Goal: Task Accomplishment & Management: Use online tool/utility

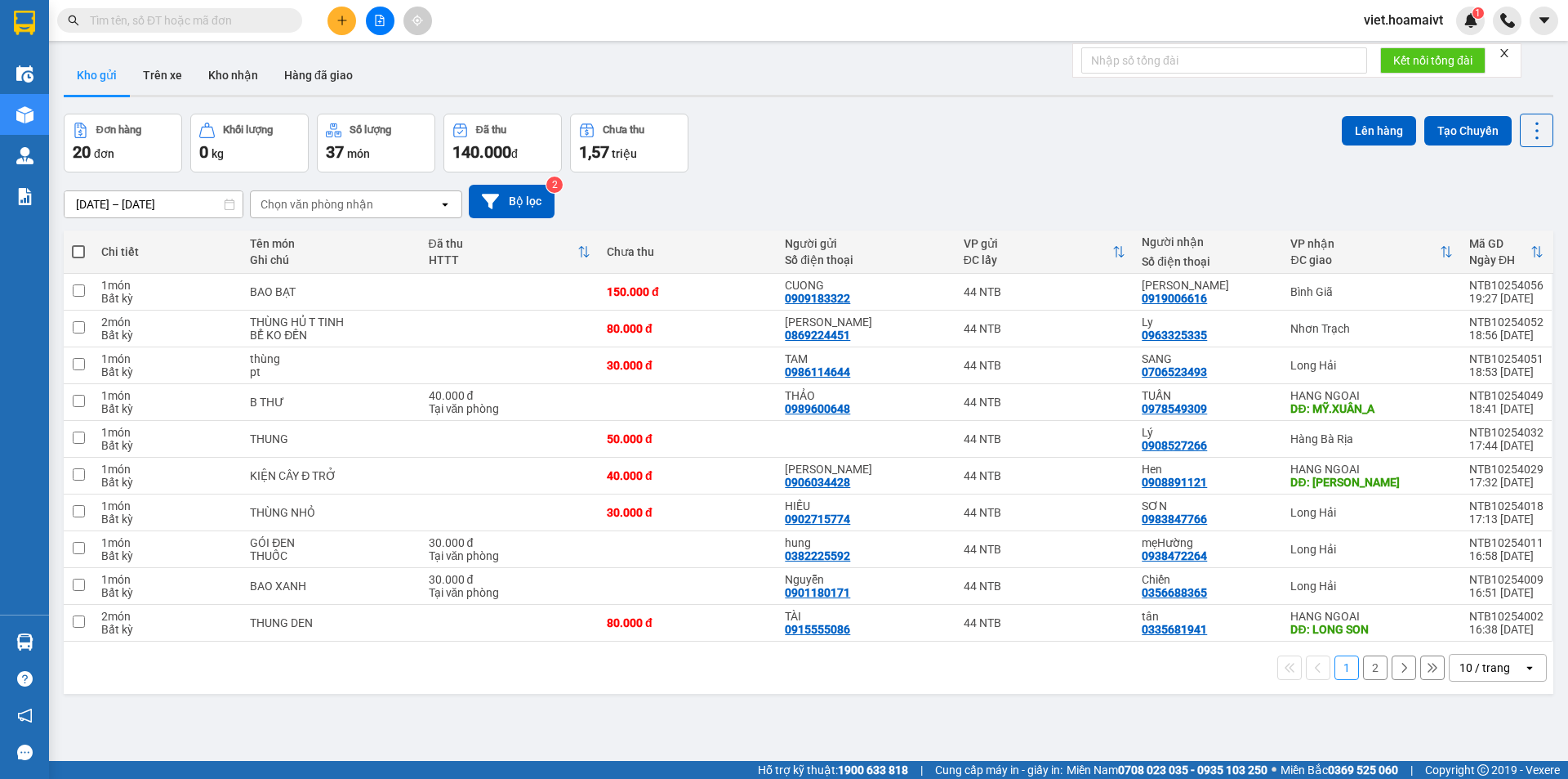
click at [303, 211] on div "Chọn văn phòng nhận" at bounding box center [317, 204] width 113 height 16
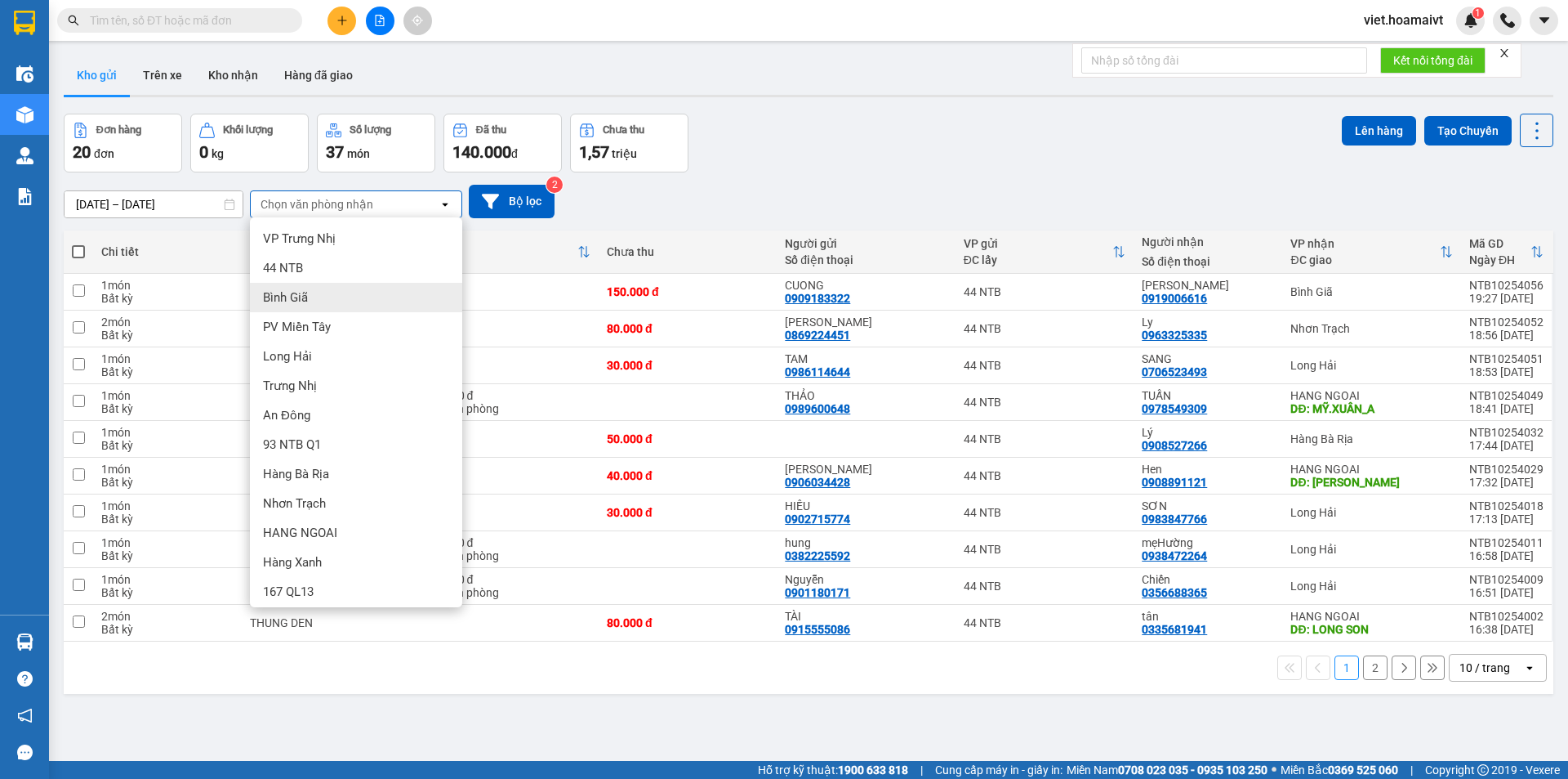
click at [297, 298] on span "Bình Giã" at bounding box center [285, 297] width 45 height 16
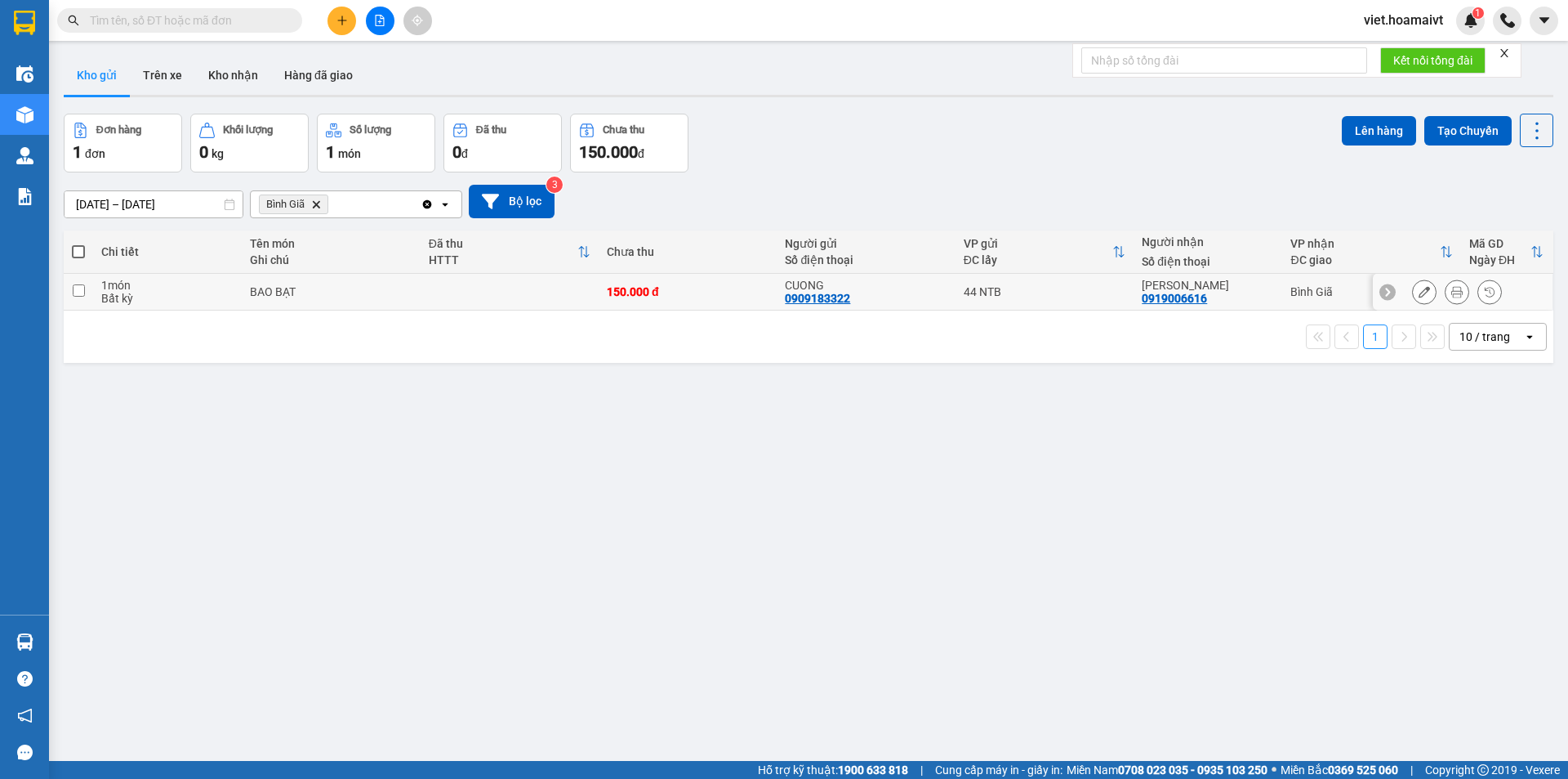
click at [375, 290] on div "BAO BẠT" at bounding box center [330, 292] width 162 height 13
checkbox input "true"
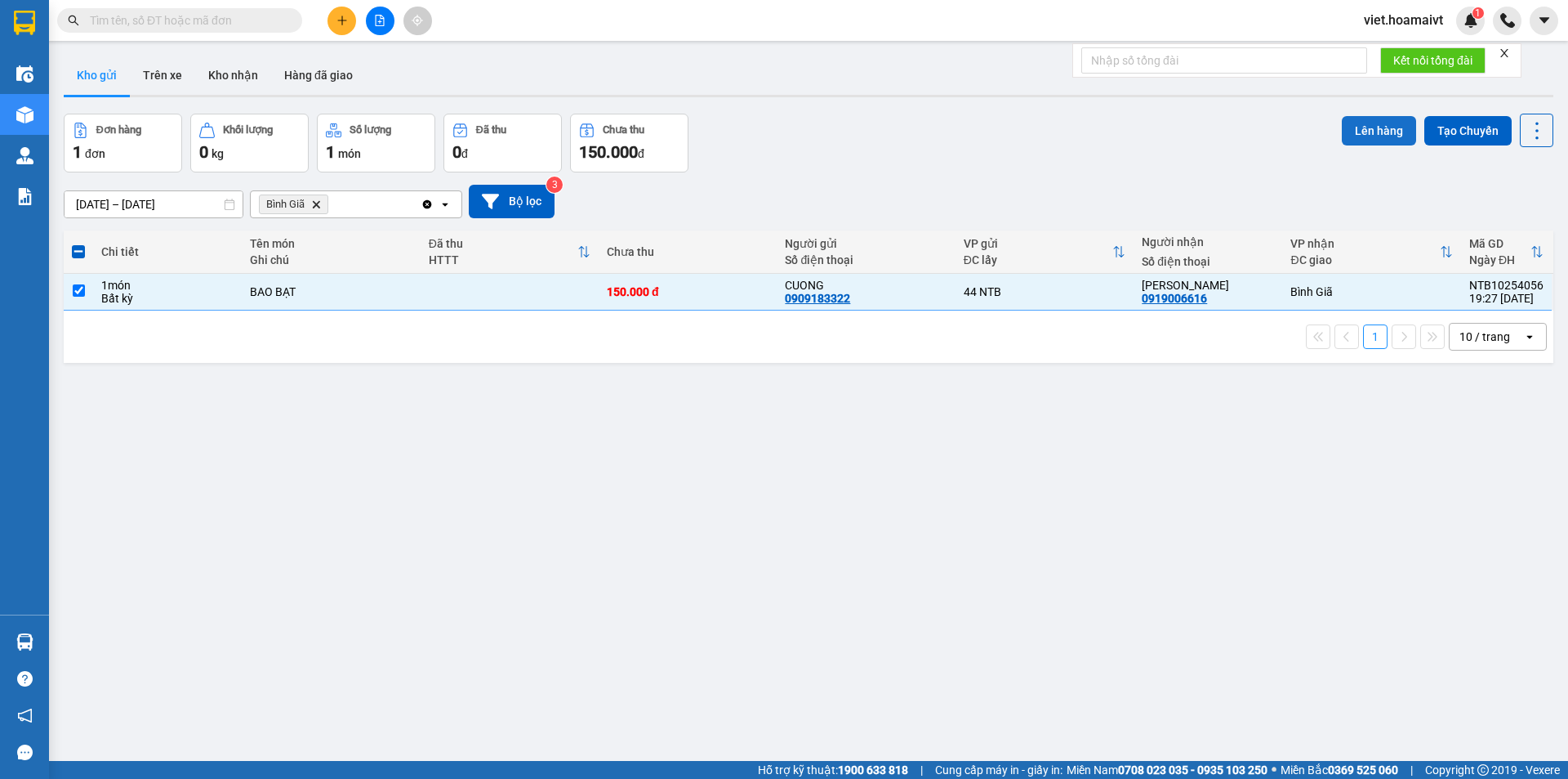
click at [1354, 127] on button "Lên hàng" at bounding box center [1379, 130] width 75 height 30
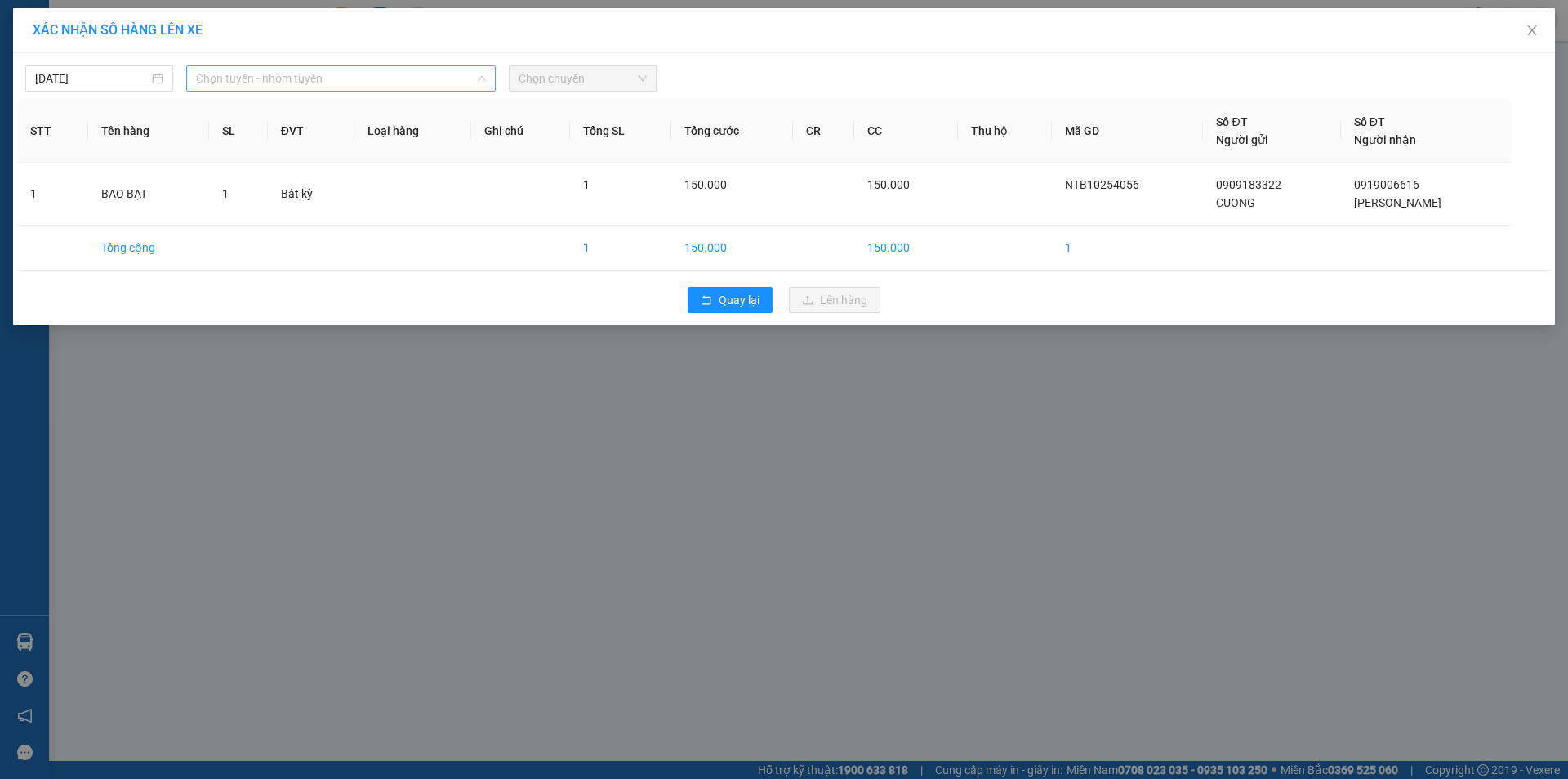
click at [307, 78] on span "Chọn tuyến - nhóm tuyến" at bounding box center [341, 79] width 290 height 25
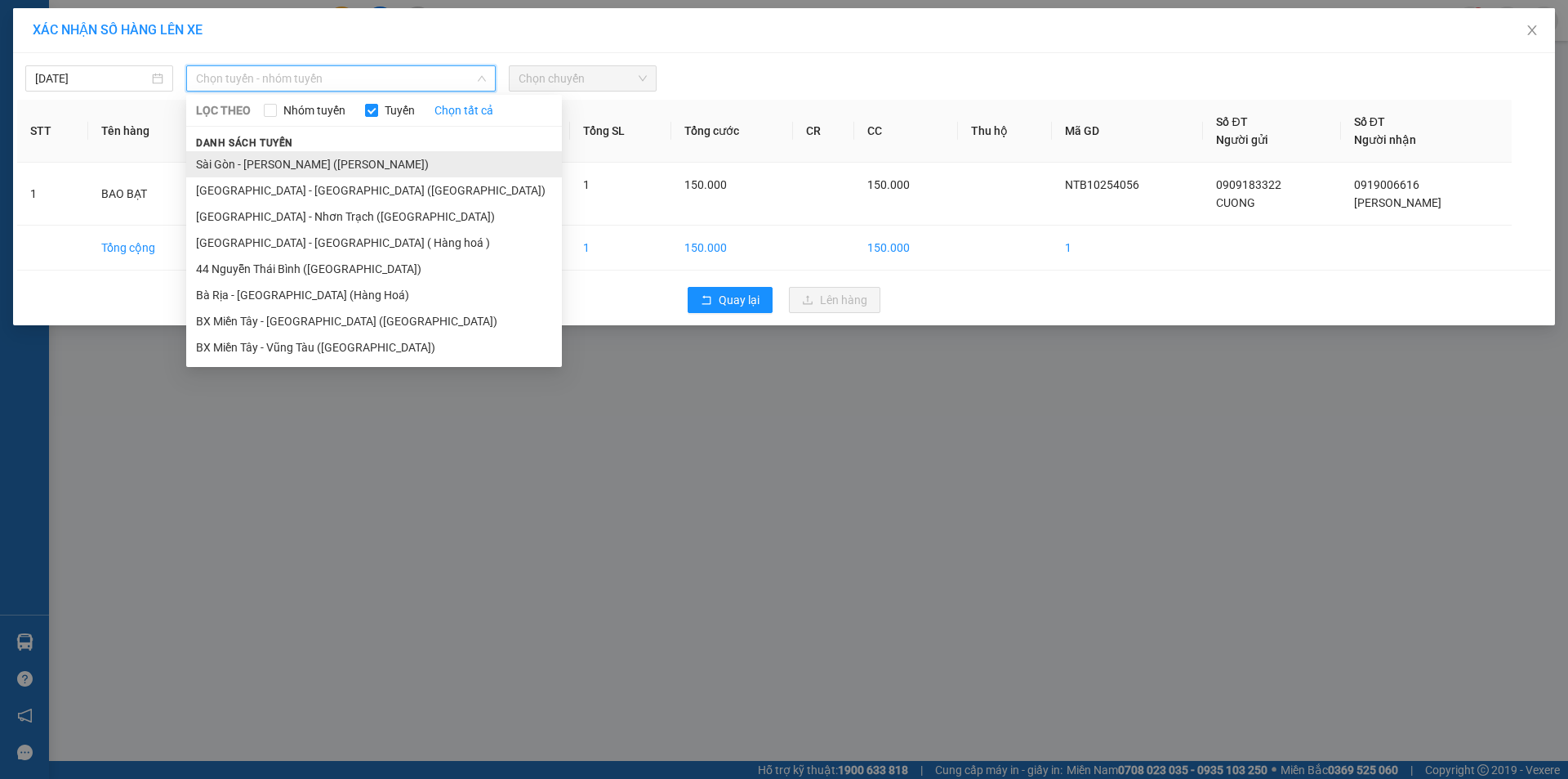
click at [277, 164] on li "Sài Gòn - [PERSON_NAME] ([PERSON_NAME])" at bounding box center [374, 164] width 375 height 26
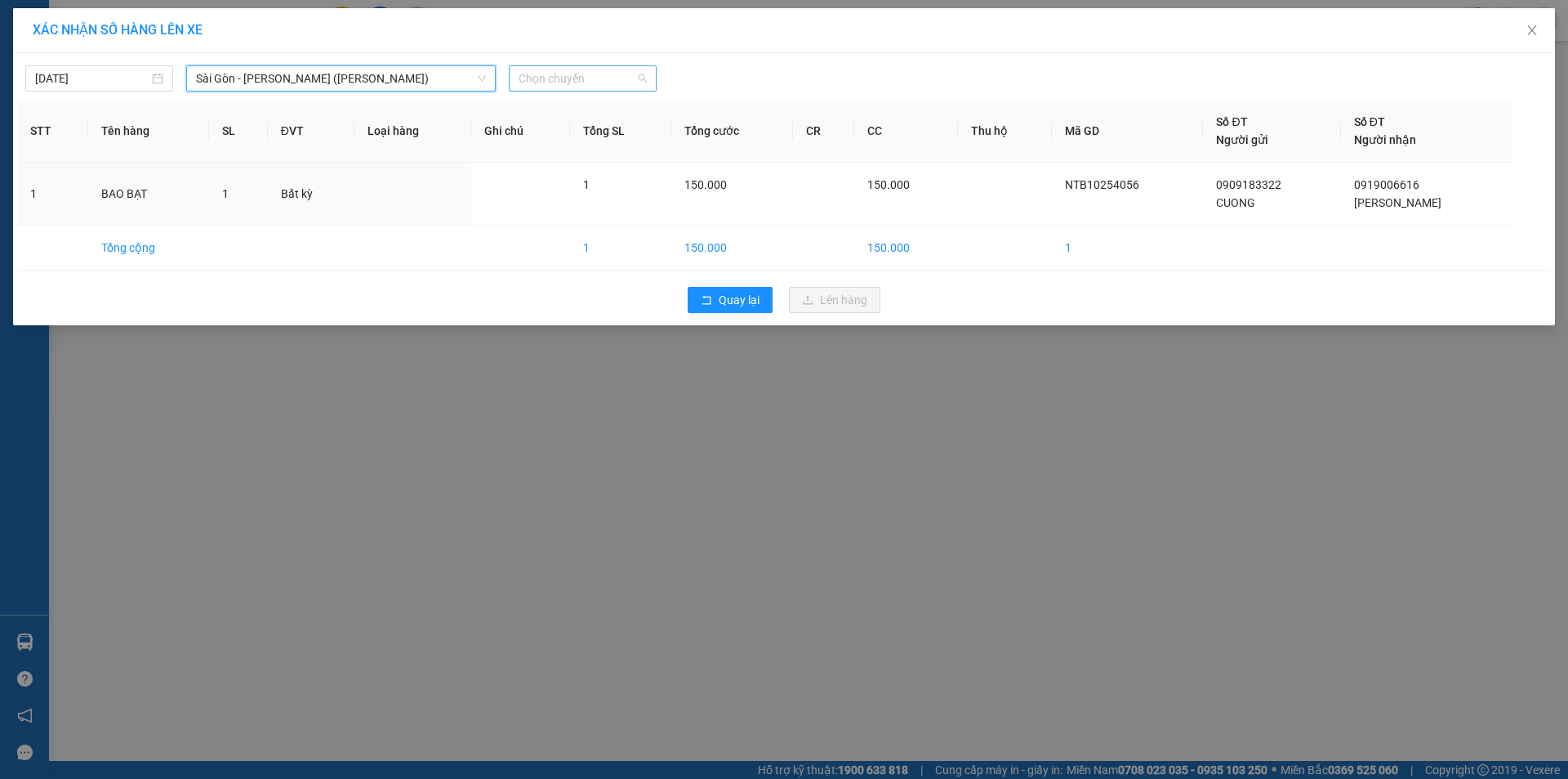
click at [558, 75] on span "Chọn chuyến" at bounding box center [583, 79] width 128 height 25
type input "0515"
click at [618, 141] on div "Thêm chuyến " 05:15 "" at bounding box center [596, 138] width 174 height 28
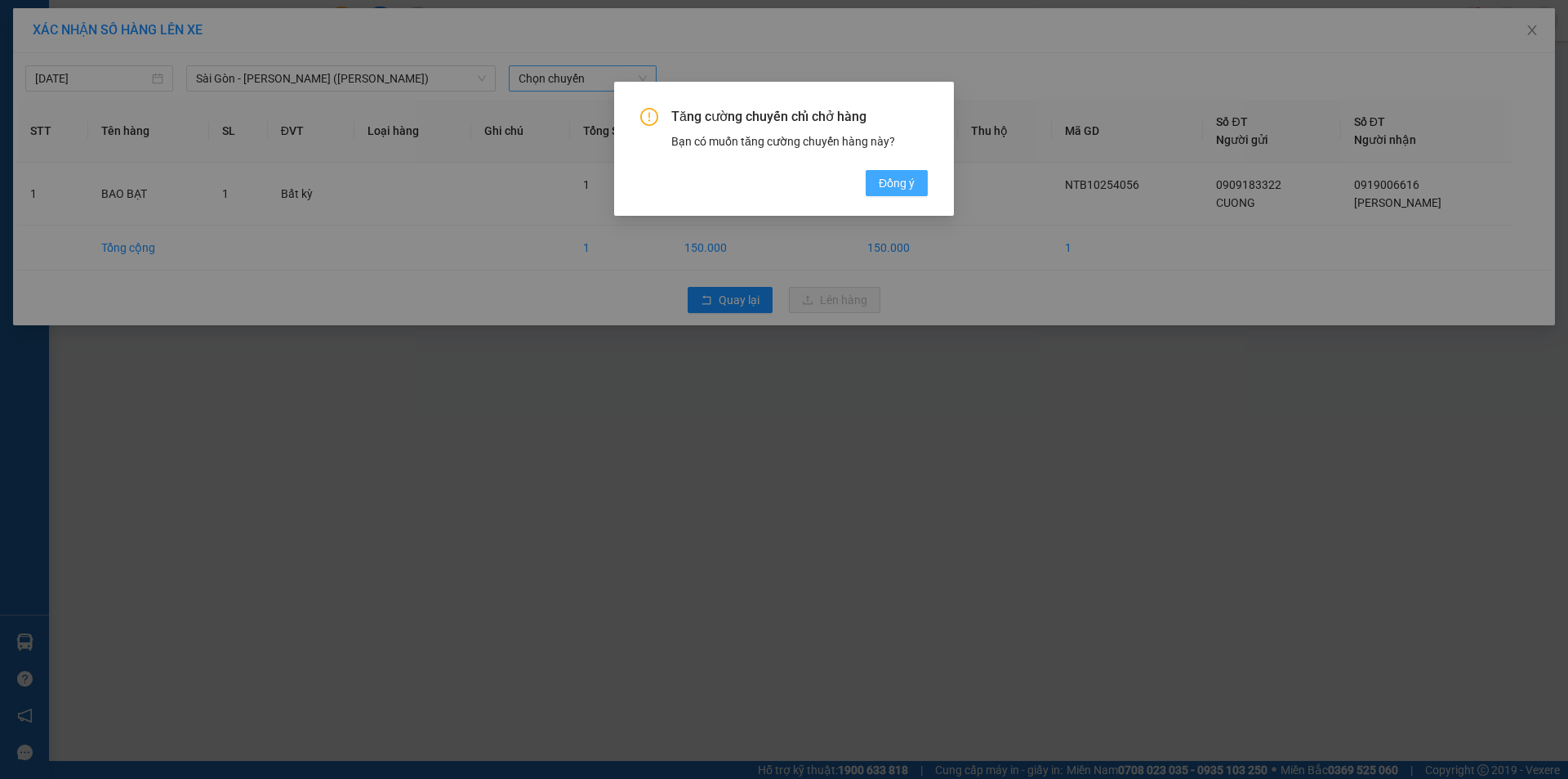
click at [894, 182] on span "Đồng ý" at bounding box center [898, 183] width 36 height 18
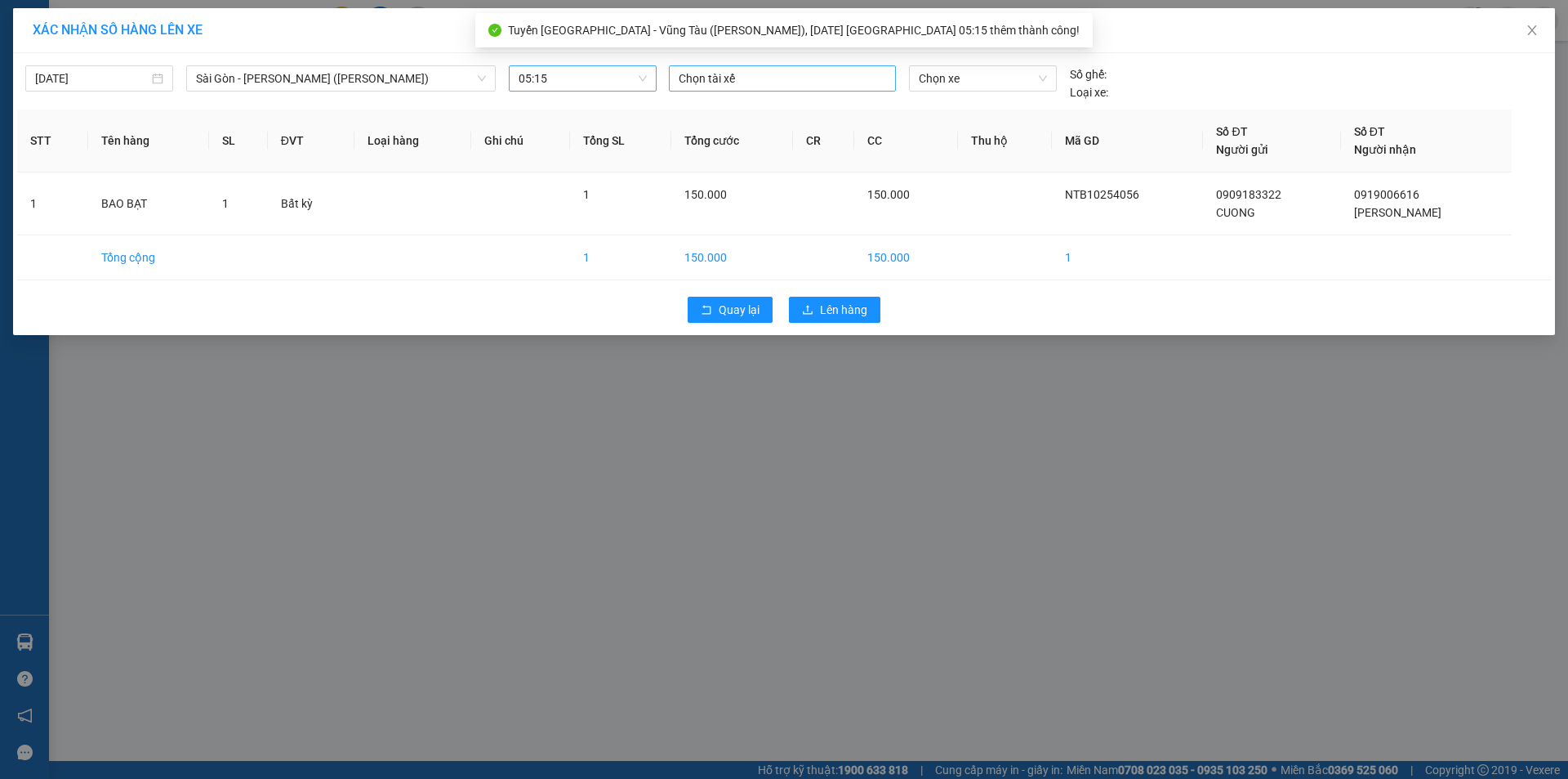
click at [724, 80] on div at bounding box center [783, 79] width 219 height 19
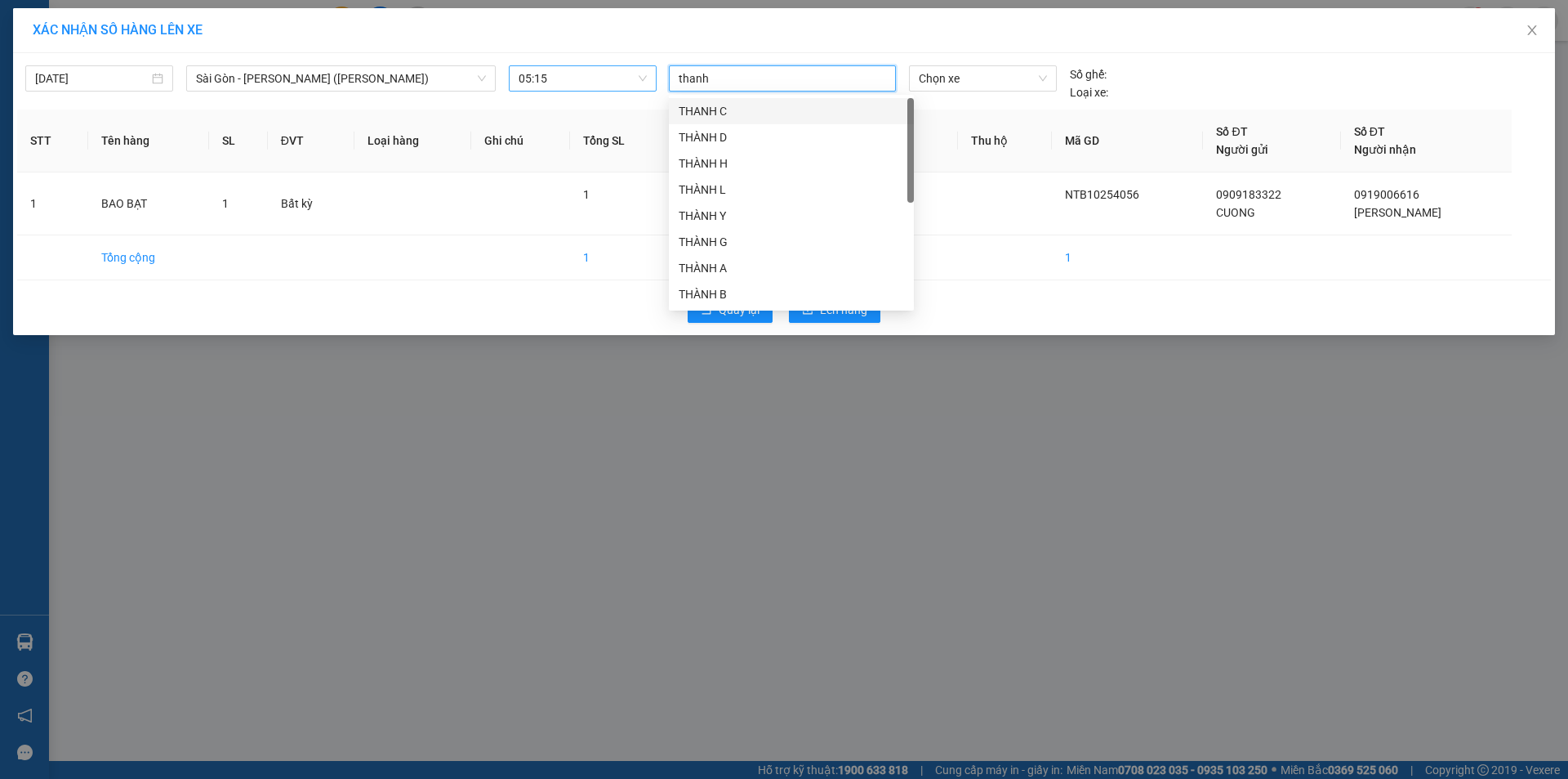
type input "thanh b"
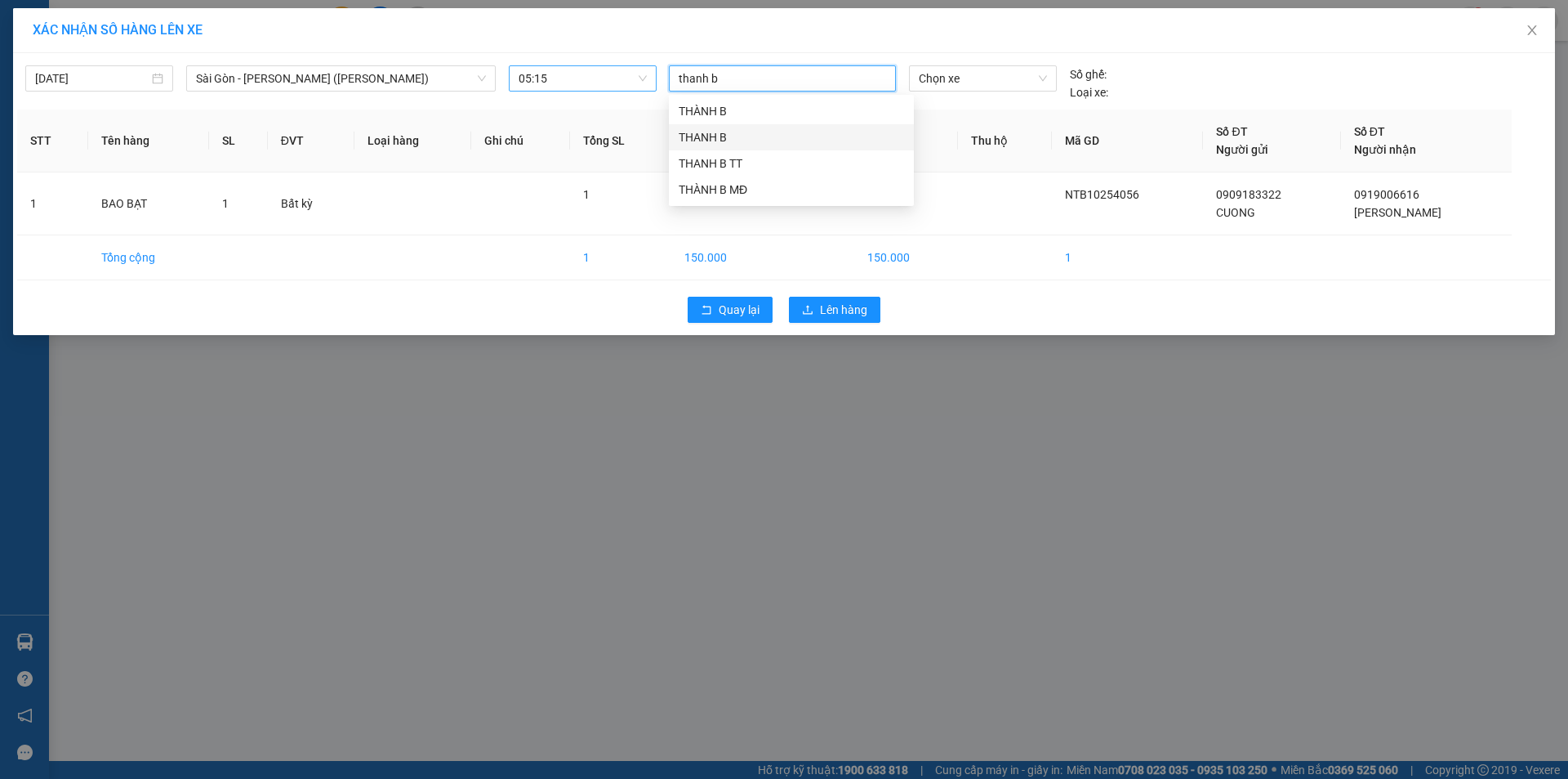
click at [731, 133] on div "THANH B" at bounding box center [791, 137] width 225 height 18
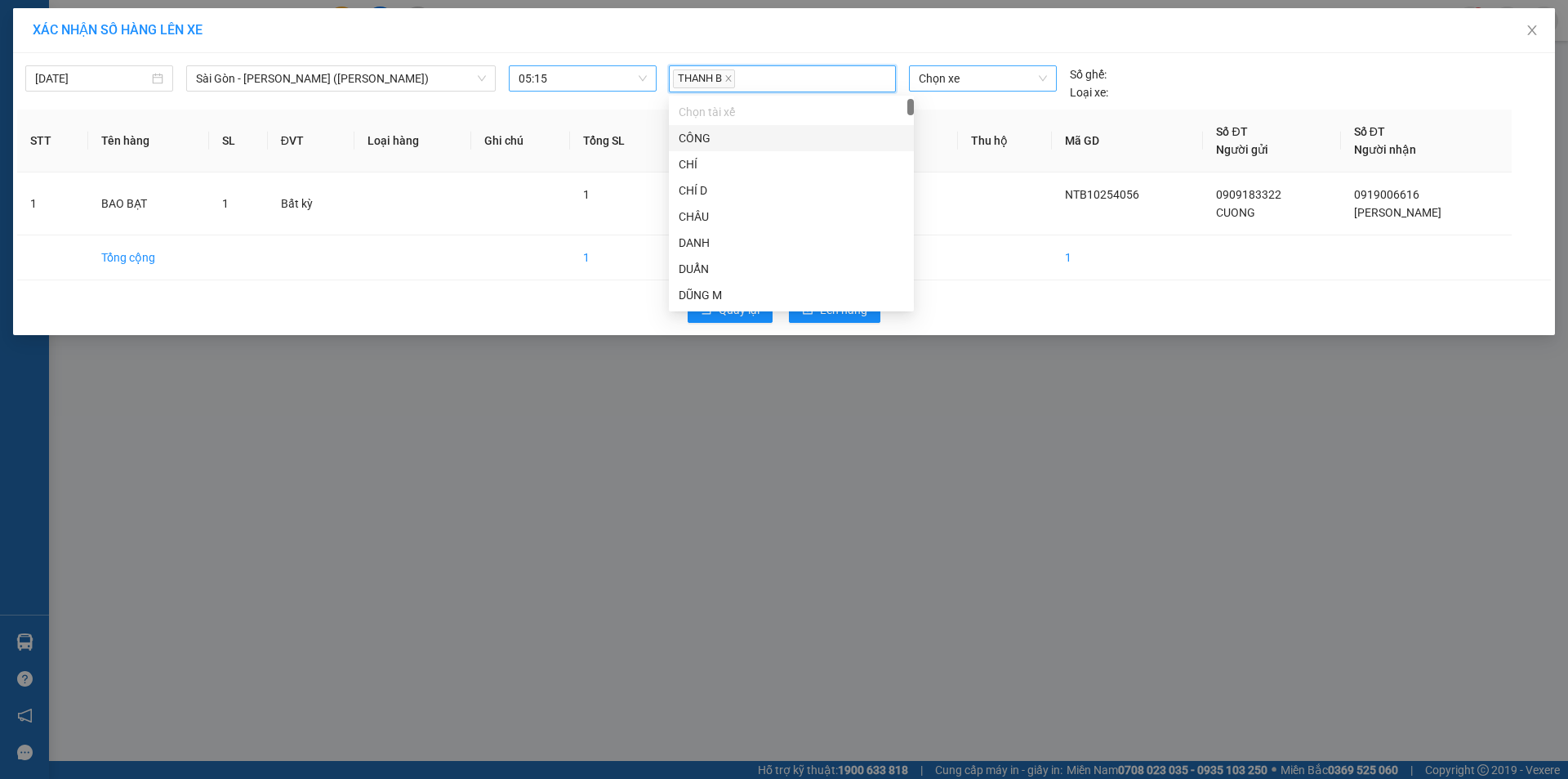
click at [964, 80] on span "Chọn xe" at bounding box center [982, 79] width 127 height 25
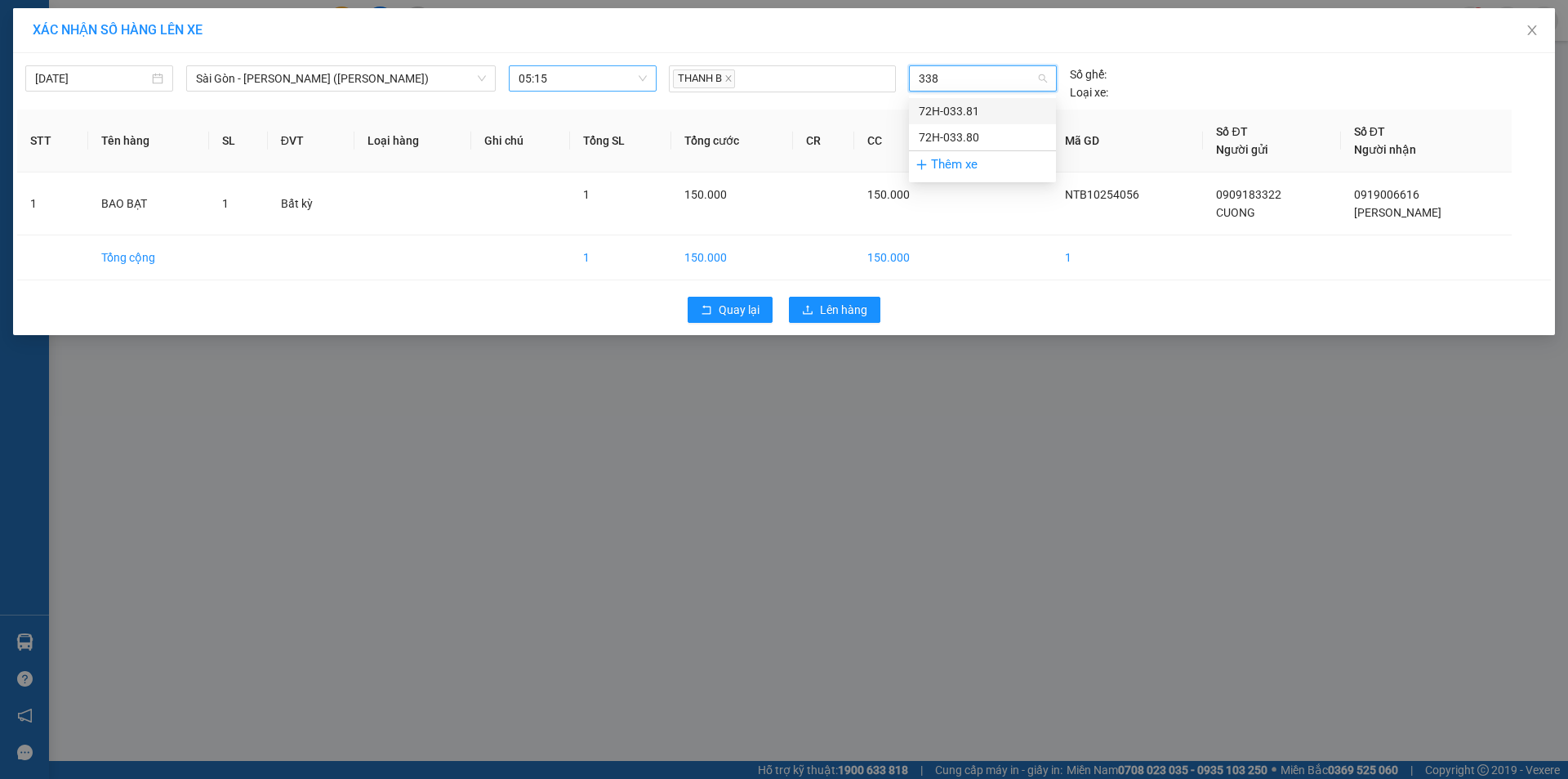
type input "3381"
click at [968, 105] on div "72H-033.81" at bounding box center [982, 111] width 127 height 18
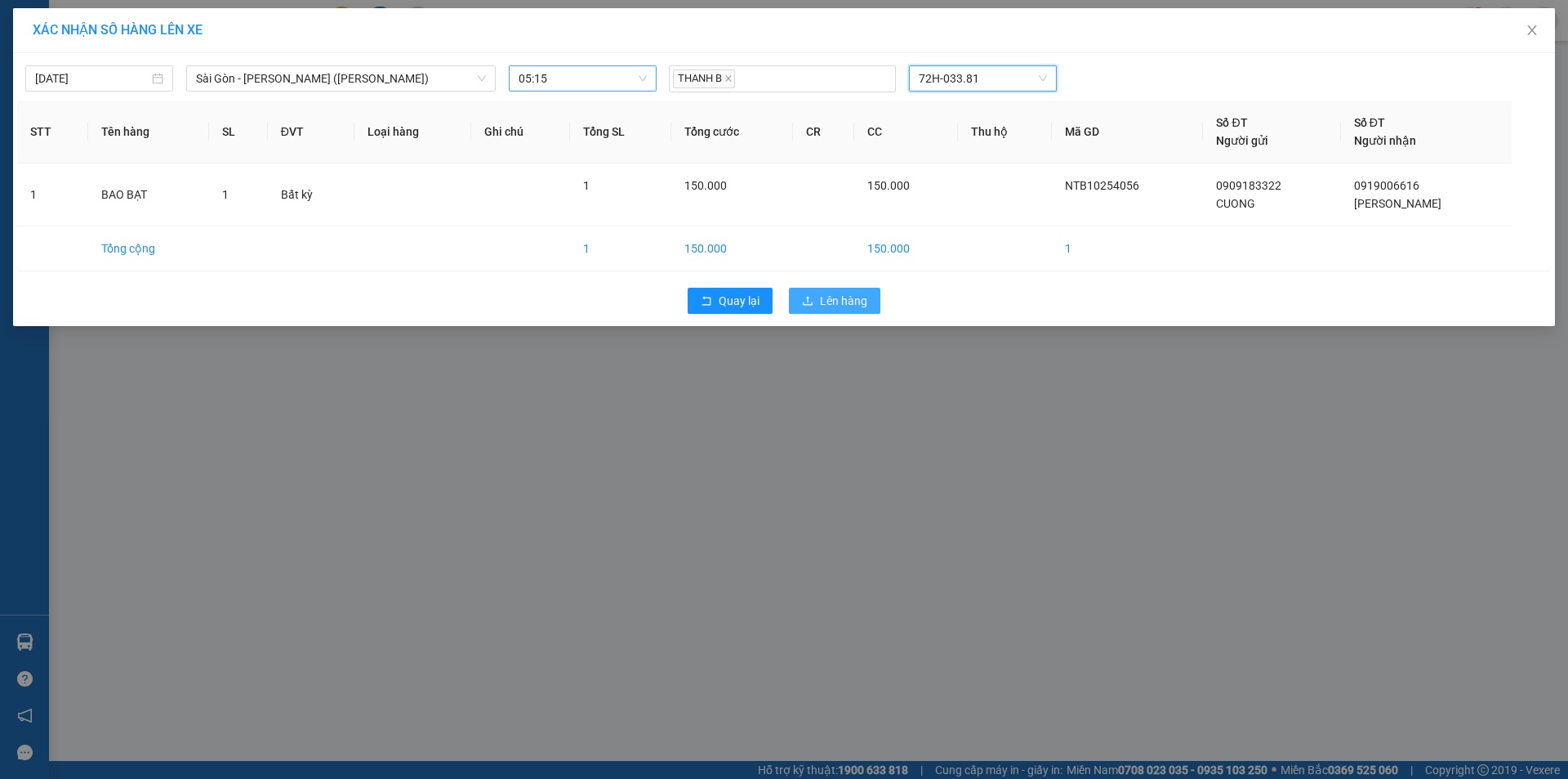
click at [847, 303] on span "Lên hàng" at bounding box center [843, 300] width 47 height 18
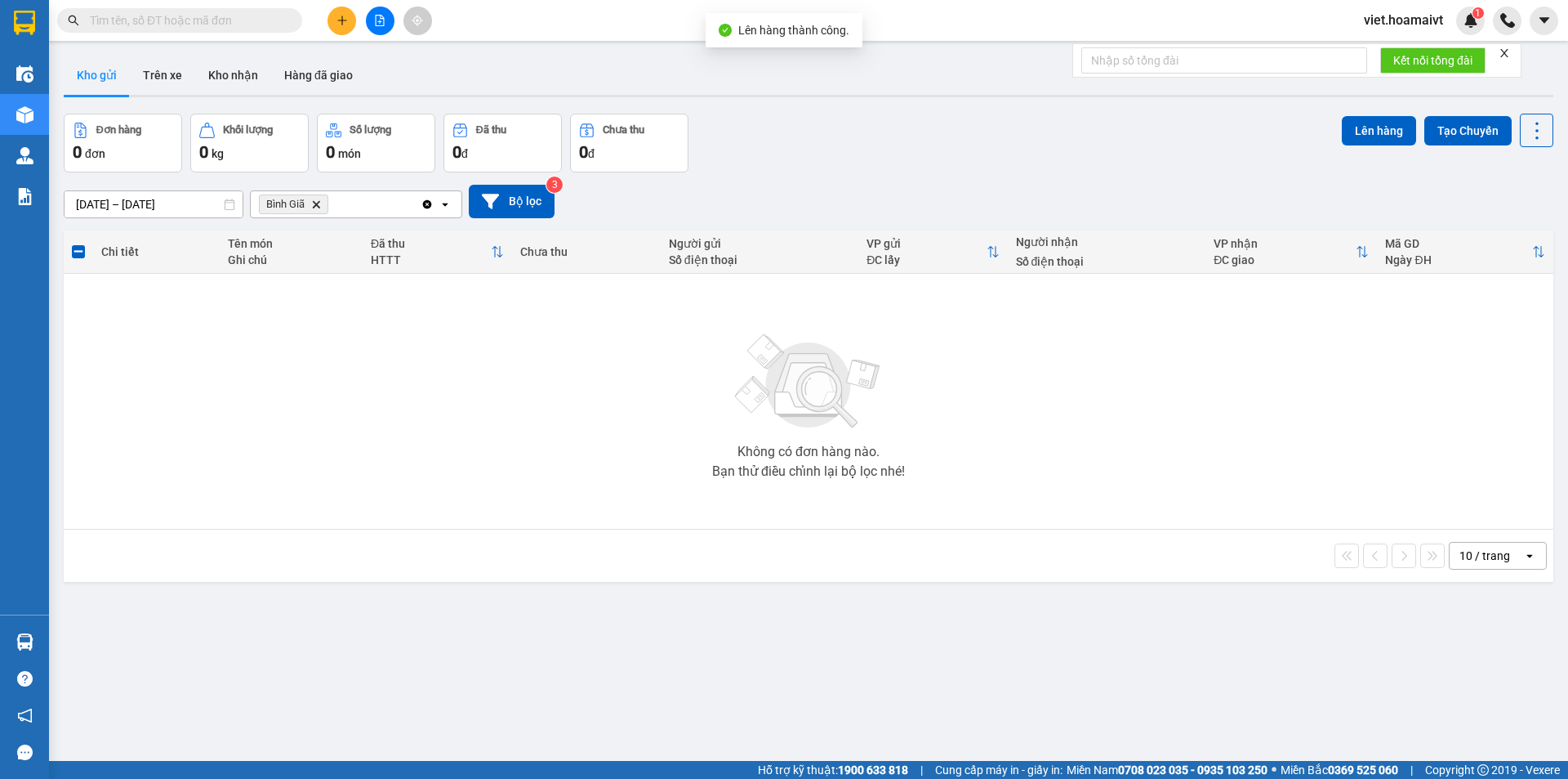
click at [316, 202] on icon "Bình Giã, close by backspace" at bounding box center [317, 204] width 8 height 8
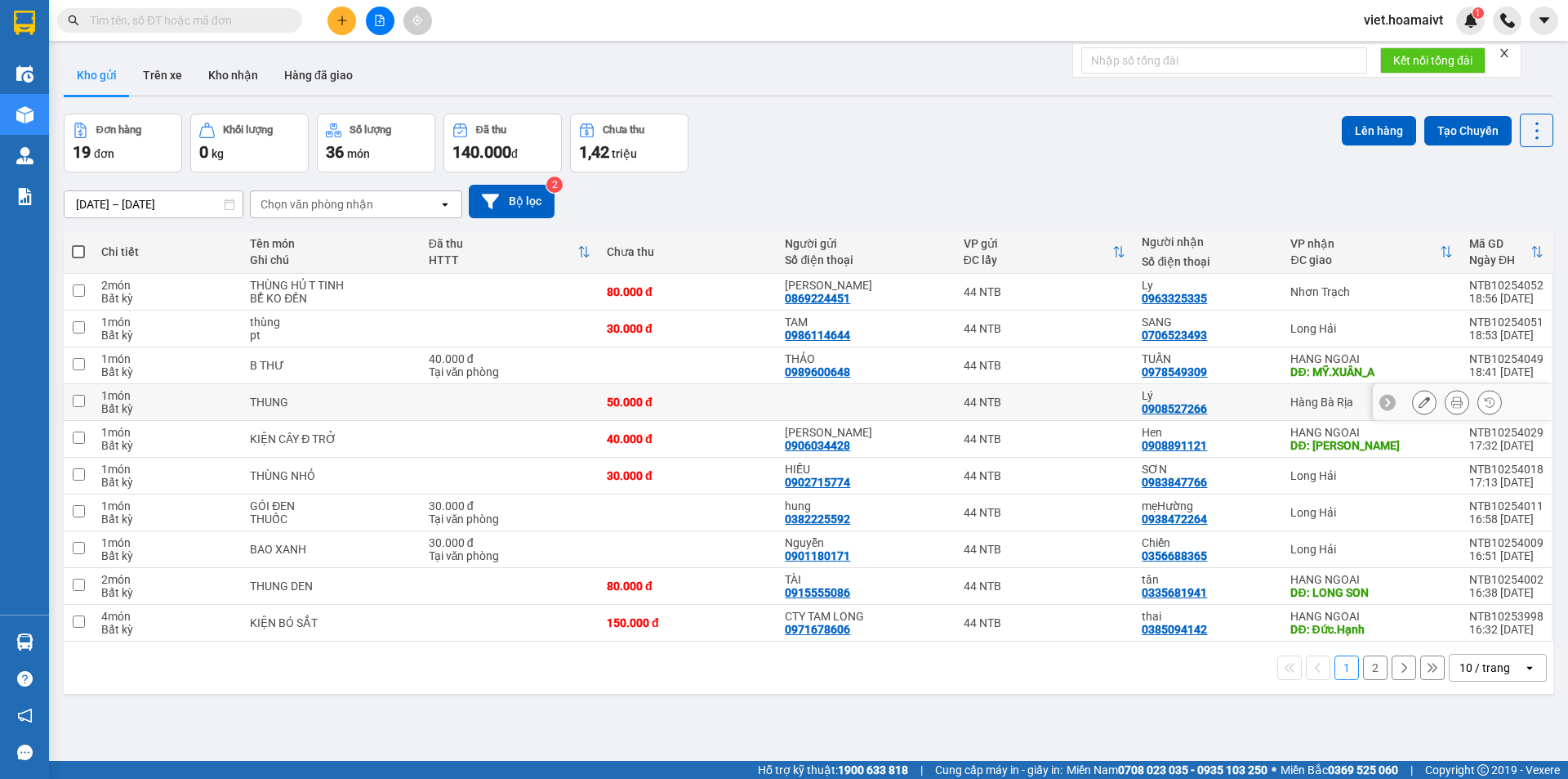
click at [669, 402] on div "50.000 đ" at bounding box center [688, 402] width 162 height 13
checkbox input "true"
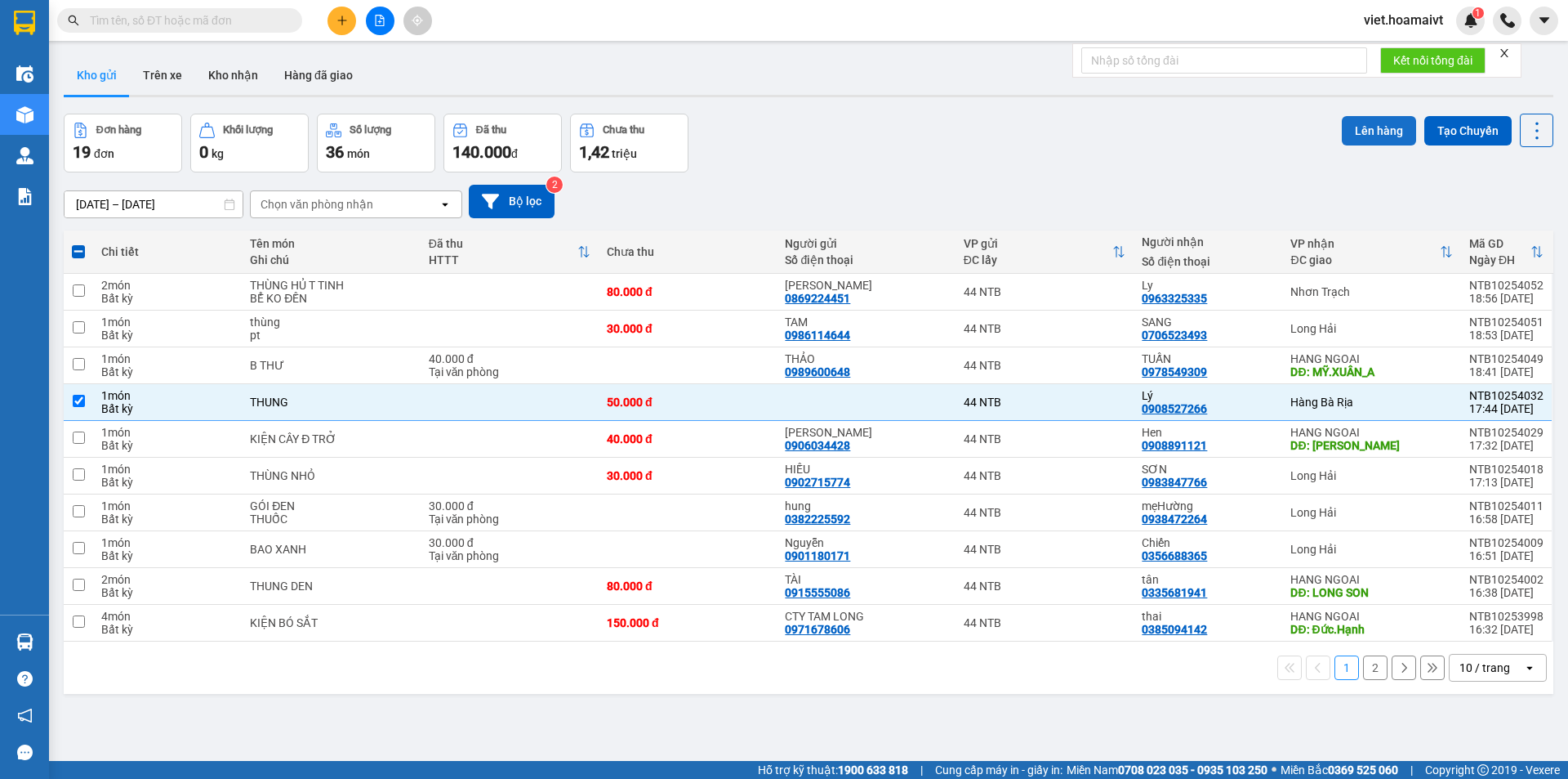
click at [1372, 130] on button "Lên hàng" at bounding box center [1379, 130] width 75 height 30
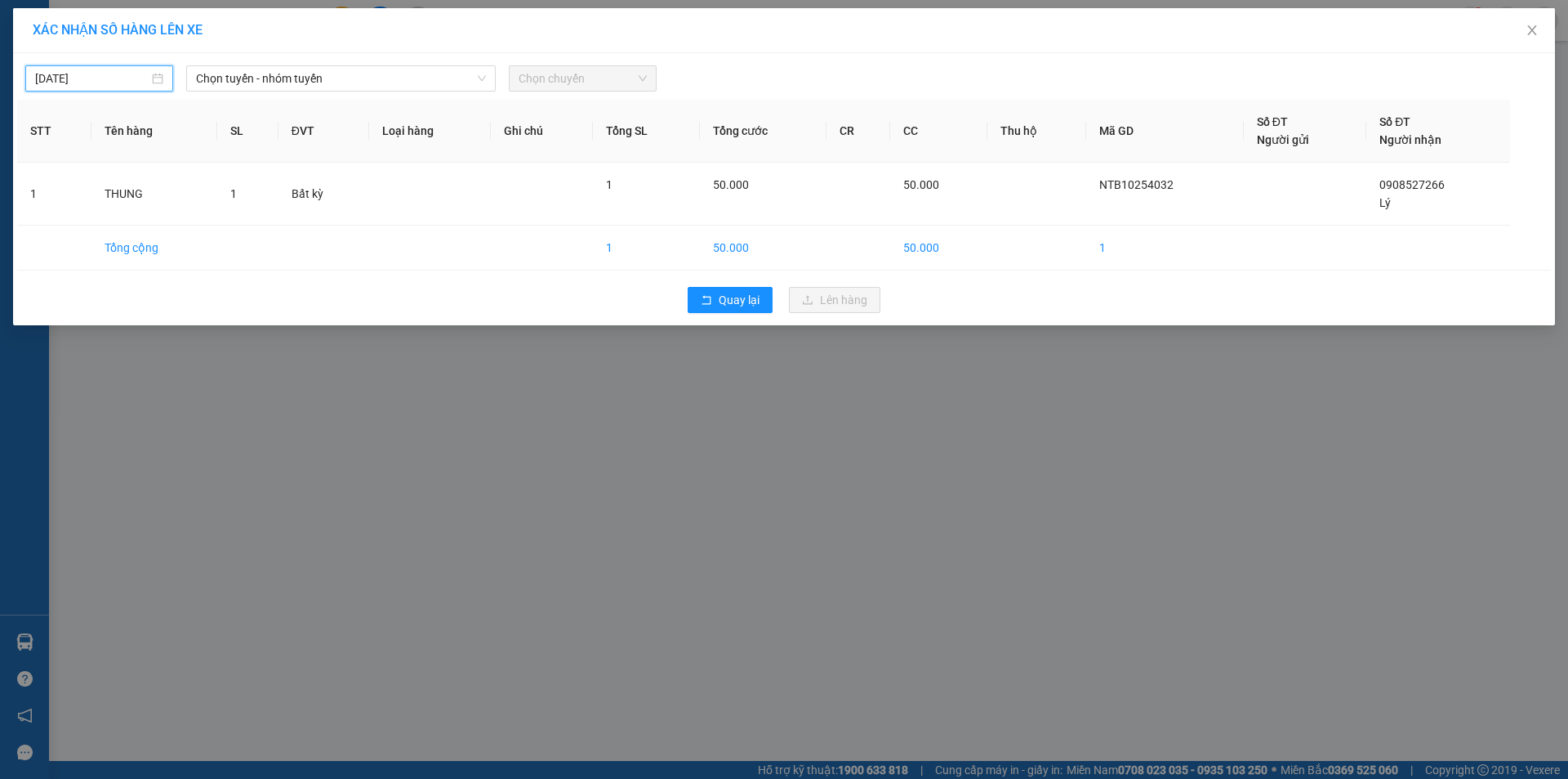
click at [119, 79] on input "[DATE]" at bounding box center [92, 78] width 114 height 18
click at [112, 222] on div "14" at bounding box center [108, 222] width 19 height 19
type input "[DATE]"
click at [268, 78] on span "Chọn tuyến - nhóm tuyến" at bounding box center [341, 79] width 290 height 25
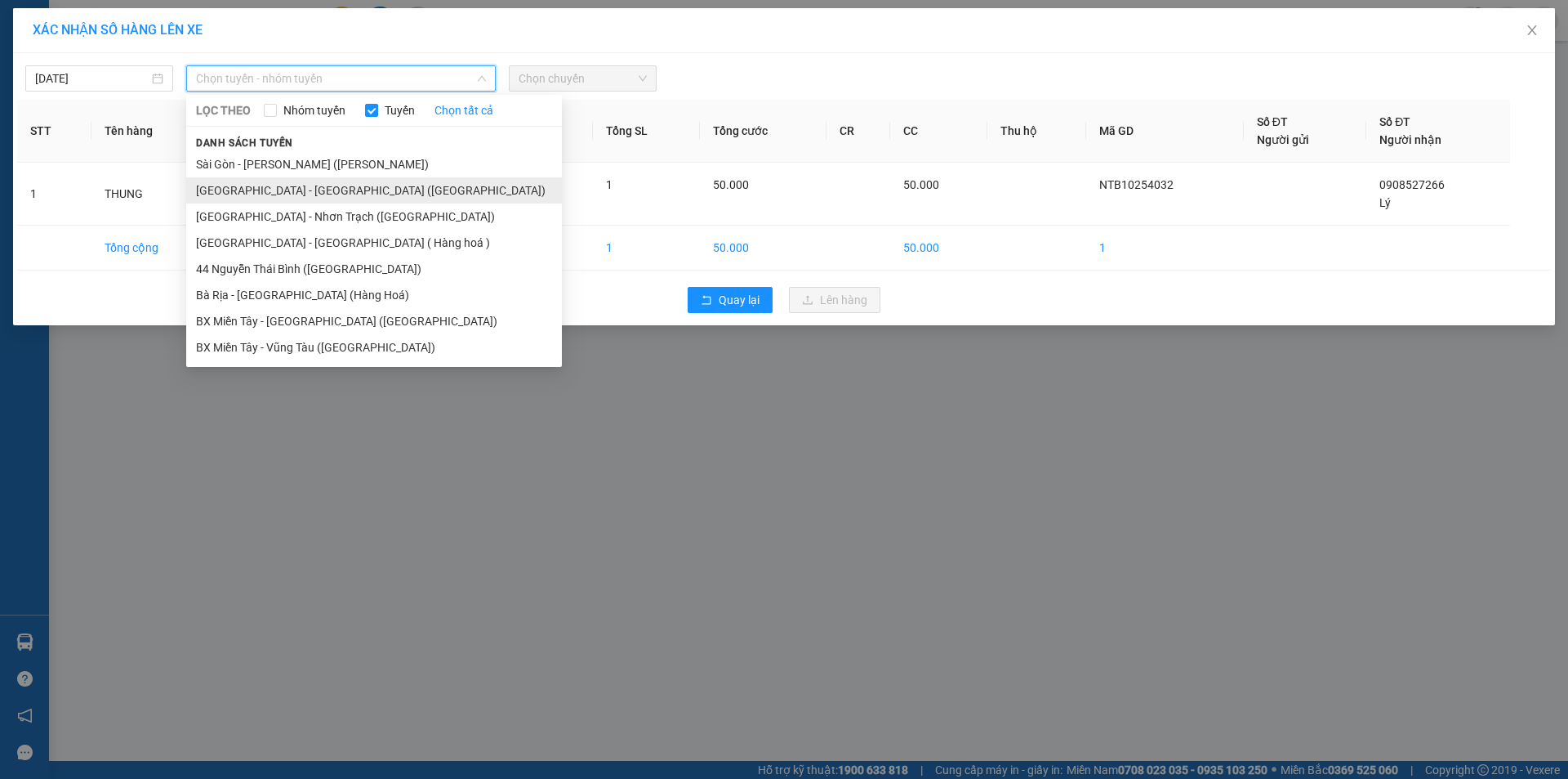
click at [261, 194] on li "[GEOGRAPHIC_DATA] - [GEOGRAPHIC_DATA] ([GEOGRAPHIC_DATA])" at bounding box center [374, 190] width 375 height 26
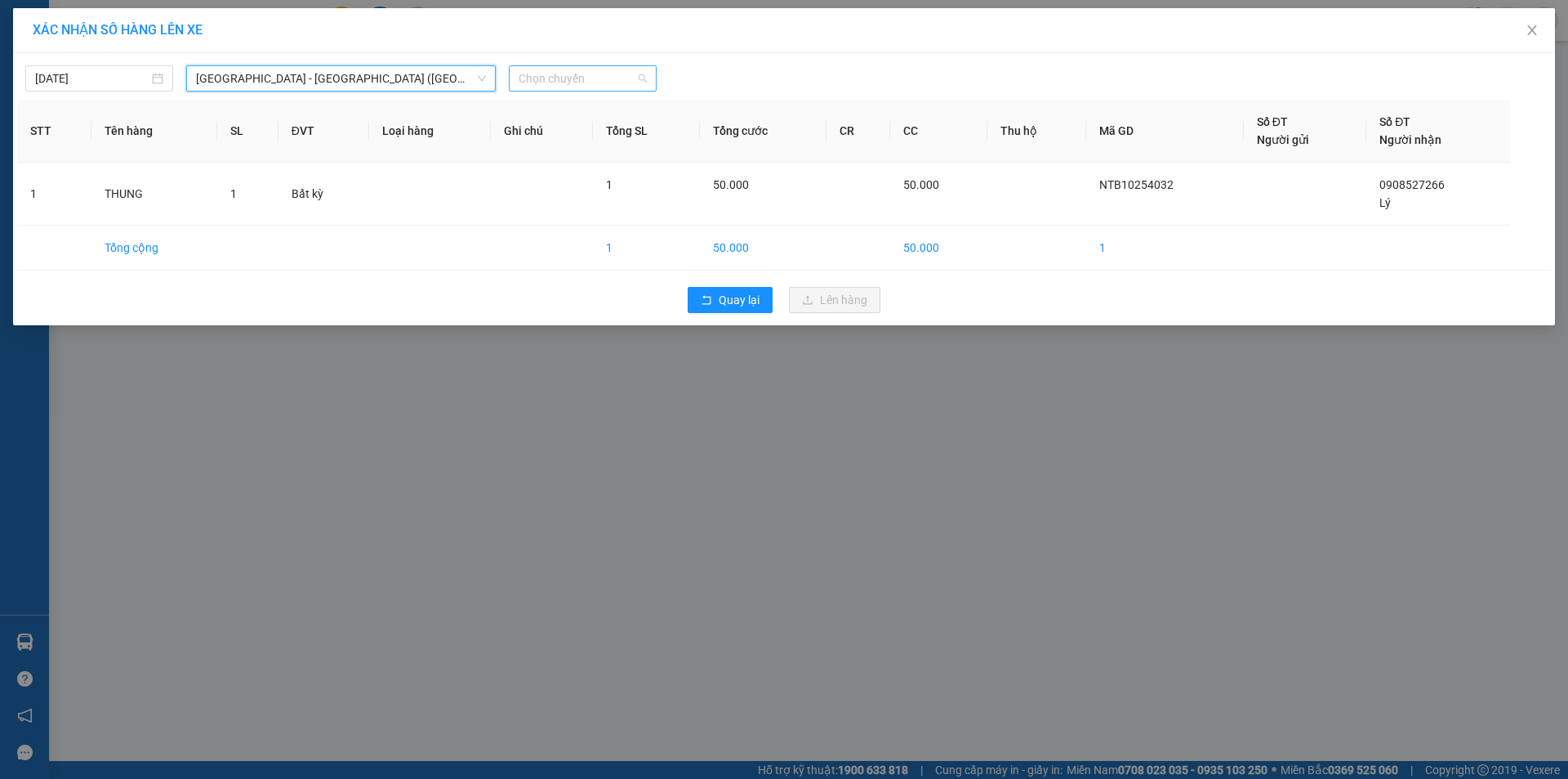
click at [542, 75] on span "Chọn chuyến" at bounding box center [583, 79] width 128 height 25
type input "0515"
click at [569, 134] on div "Thêm chuyến " 05:15 "" at bounding box center [596, 138] width 174 height 28
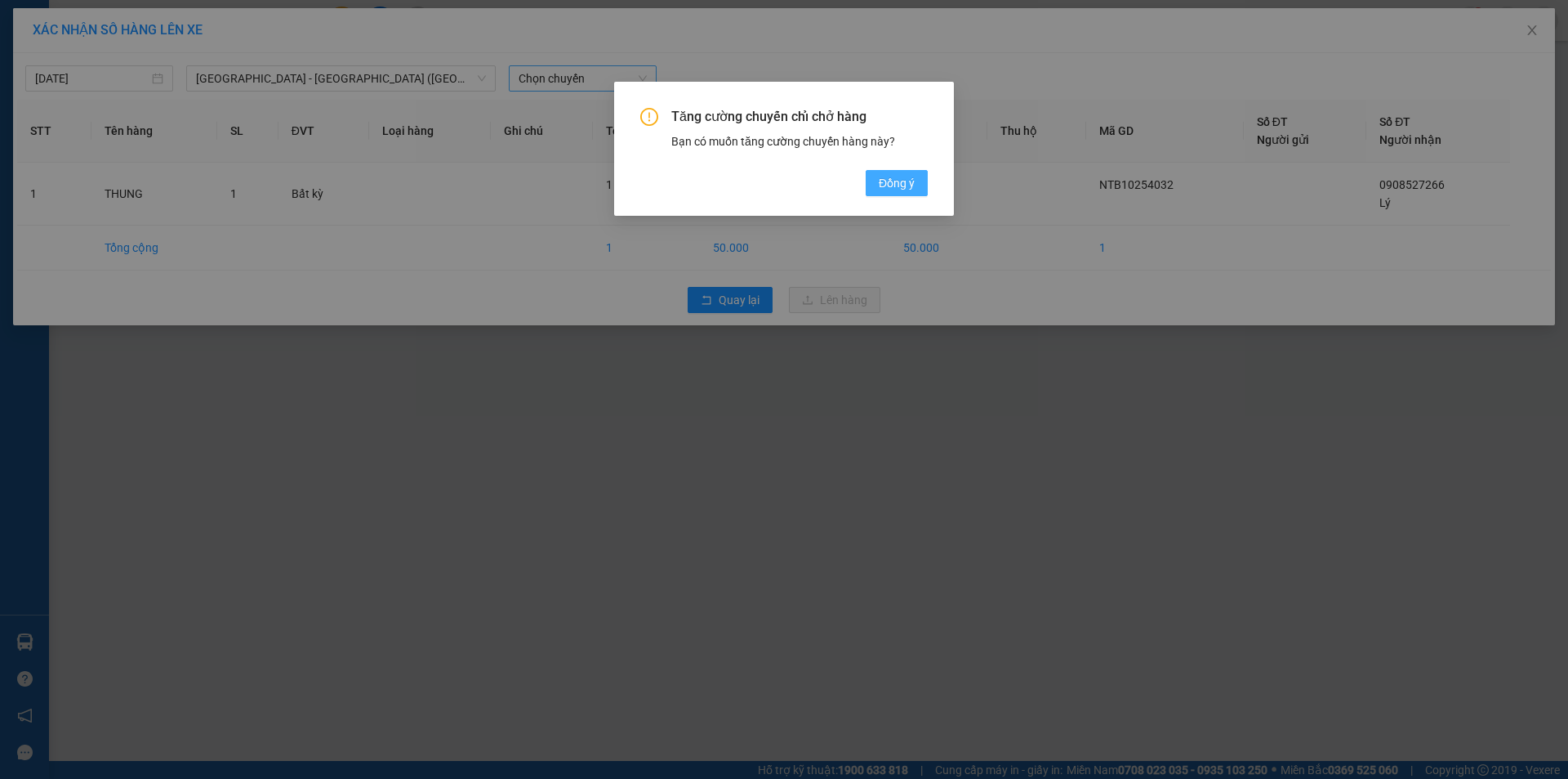
click at [900, 178] on span "Đồng ý" at bounding box center [898, 183] width 36 height 18
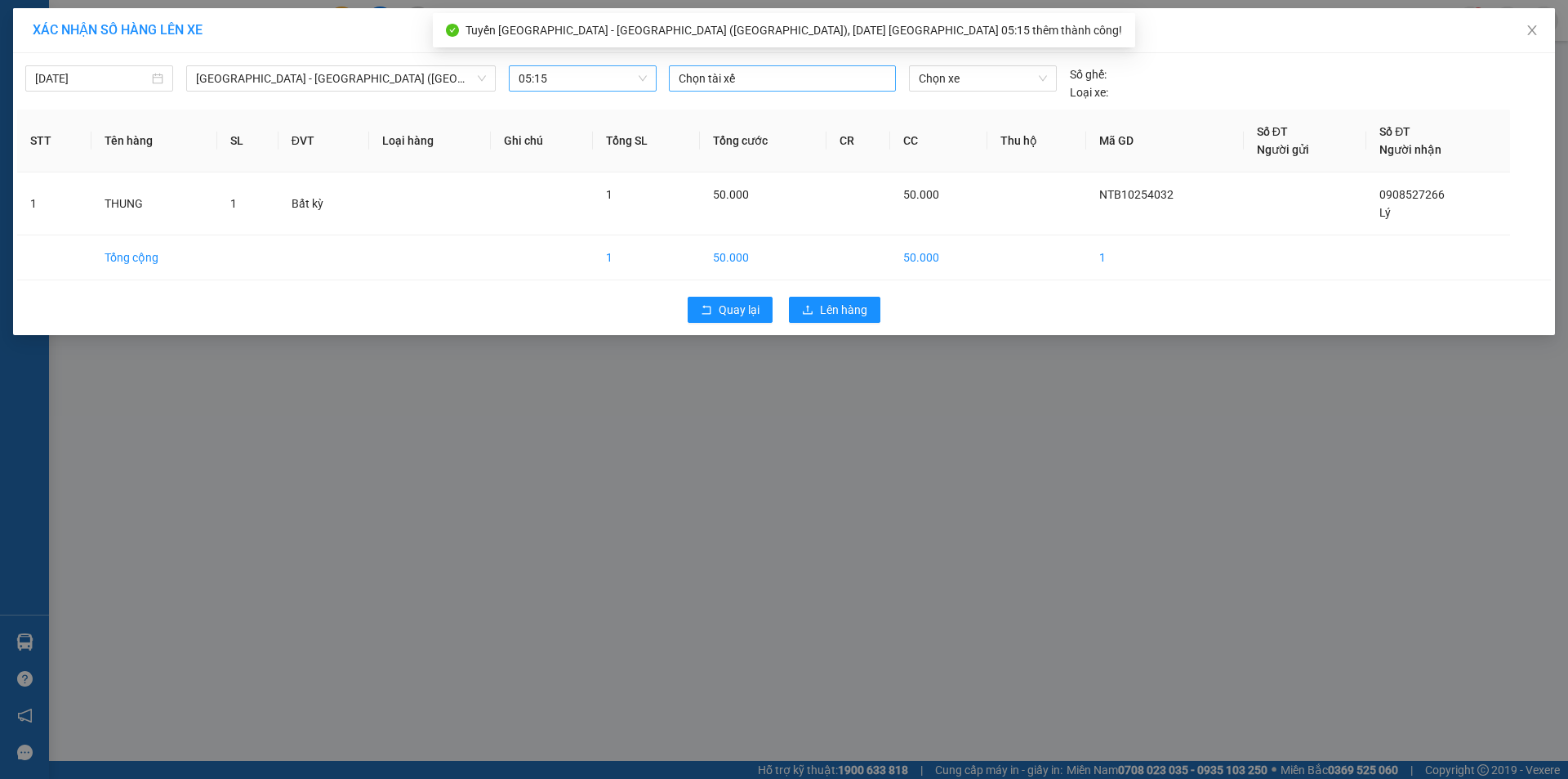
click at [719, 80] on div at bounding box center [783, 79] width 219 height 19
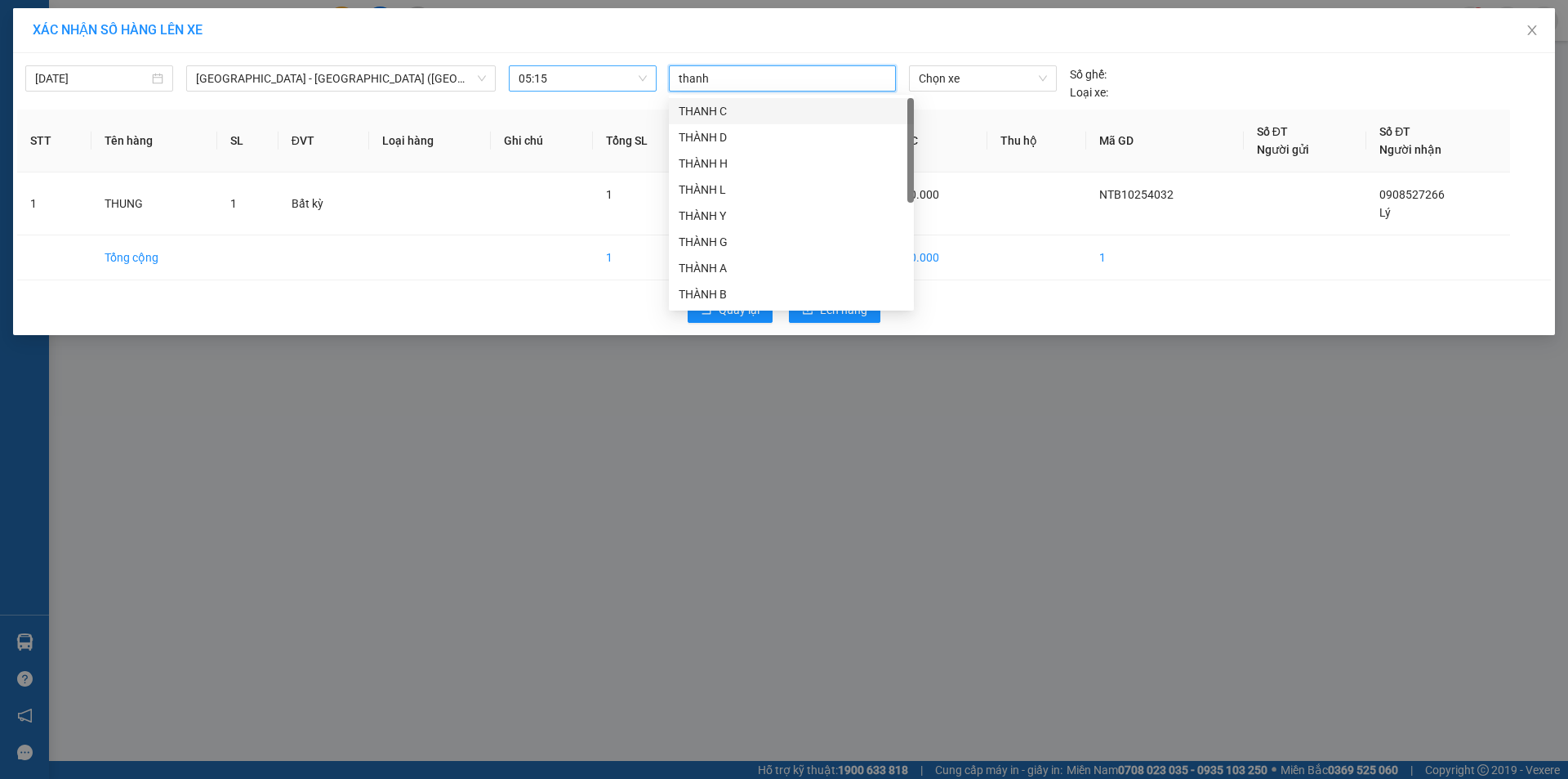
type input "thanh b"
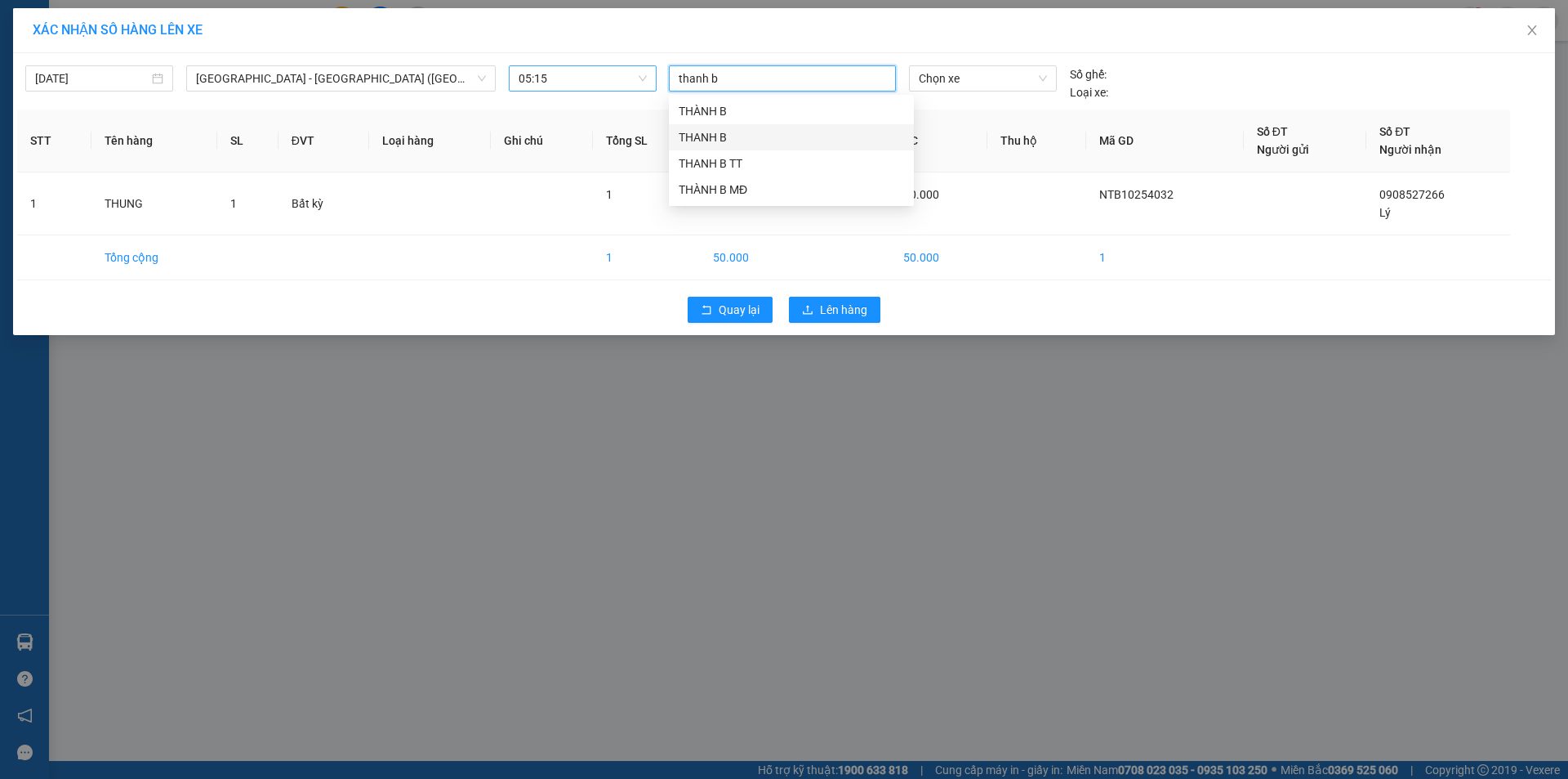
click at [724, 137] on div "THANH B" at bounding box center [791, 137] width 225 height 18
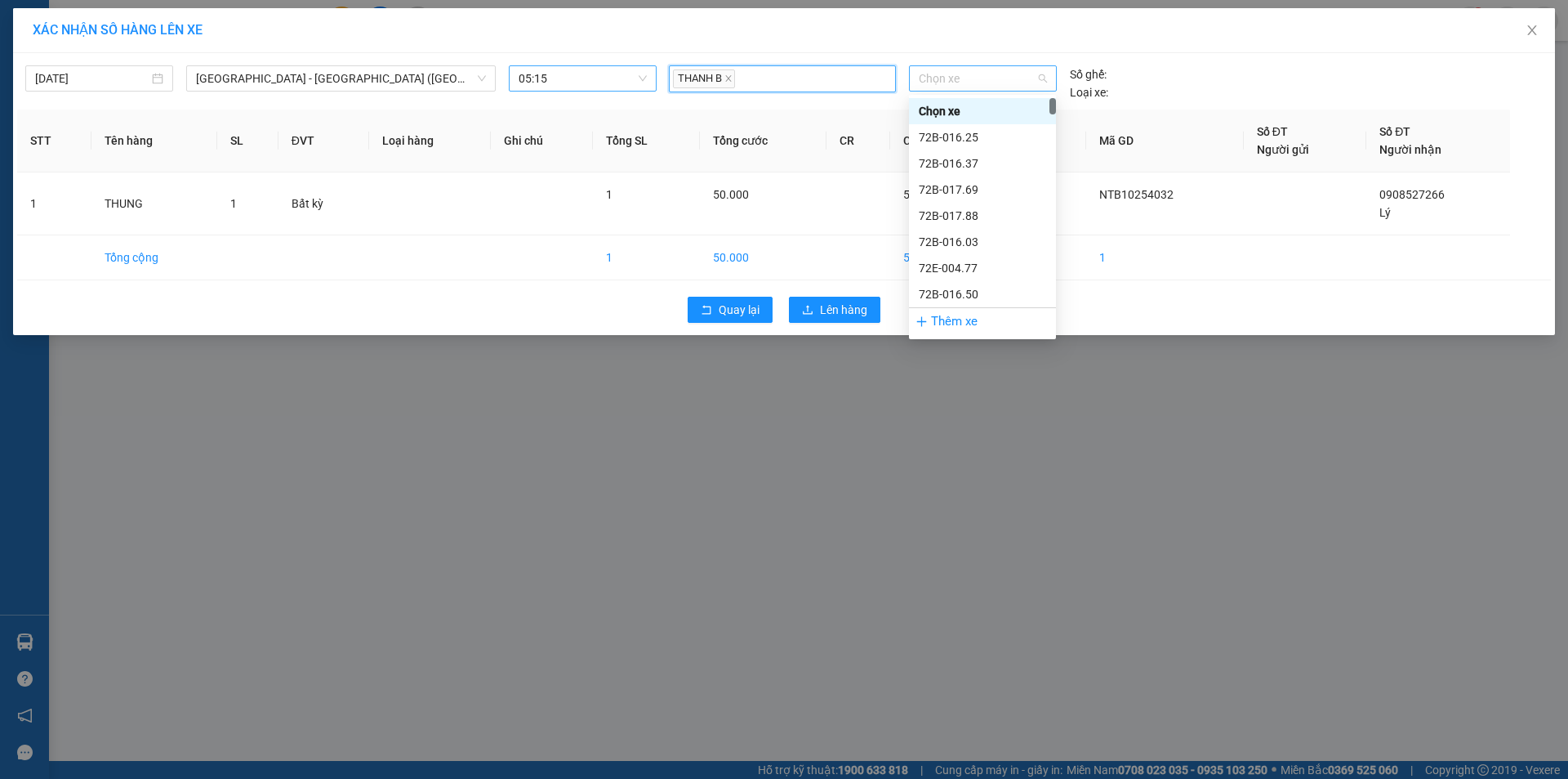
click at [951, 70] on span "Chọn xe" at bounding box center [982, 79] width 127 height 25
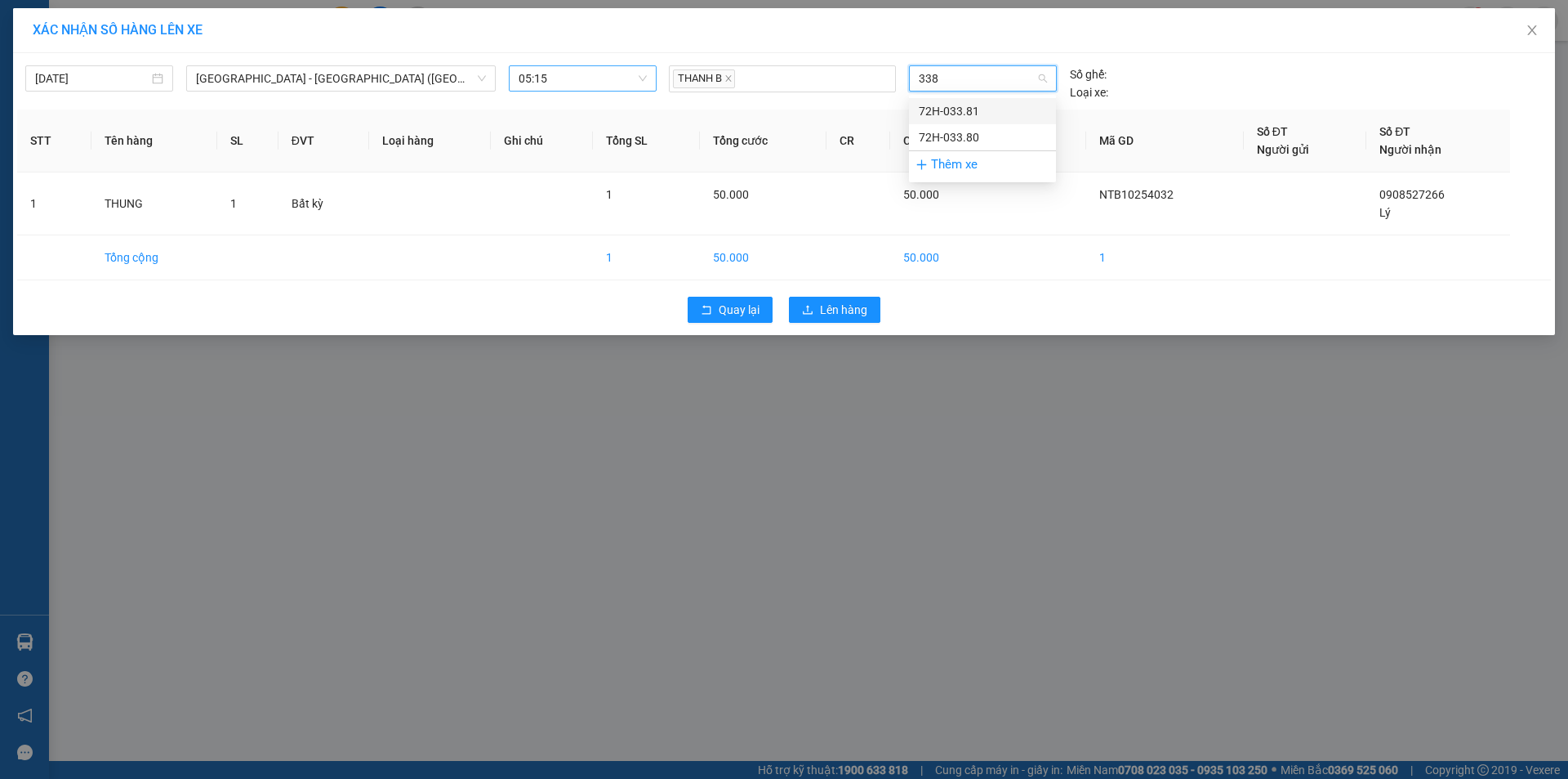
type input "3381"
click at [966, 110] on div "72H-033.81" at bounding box center [982, 111] width 127 height 18
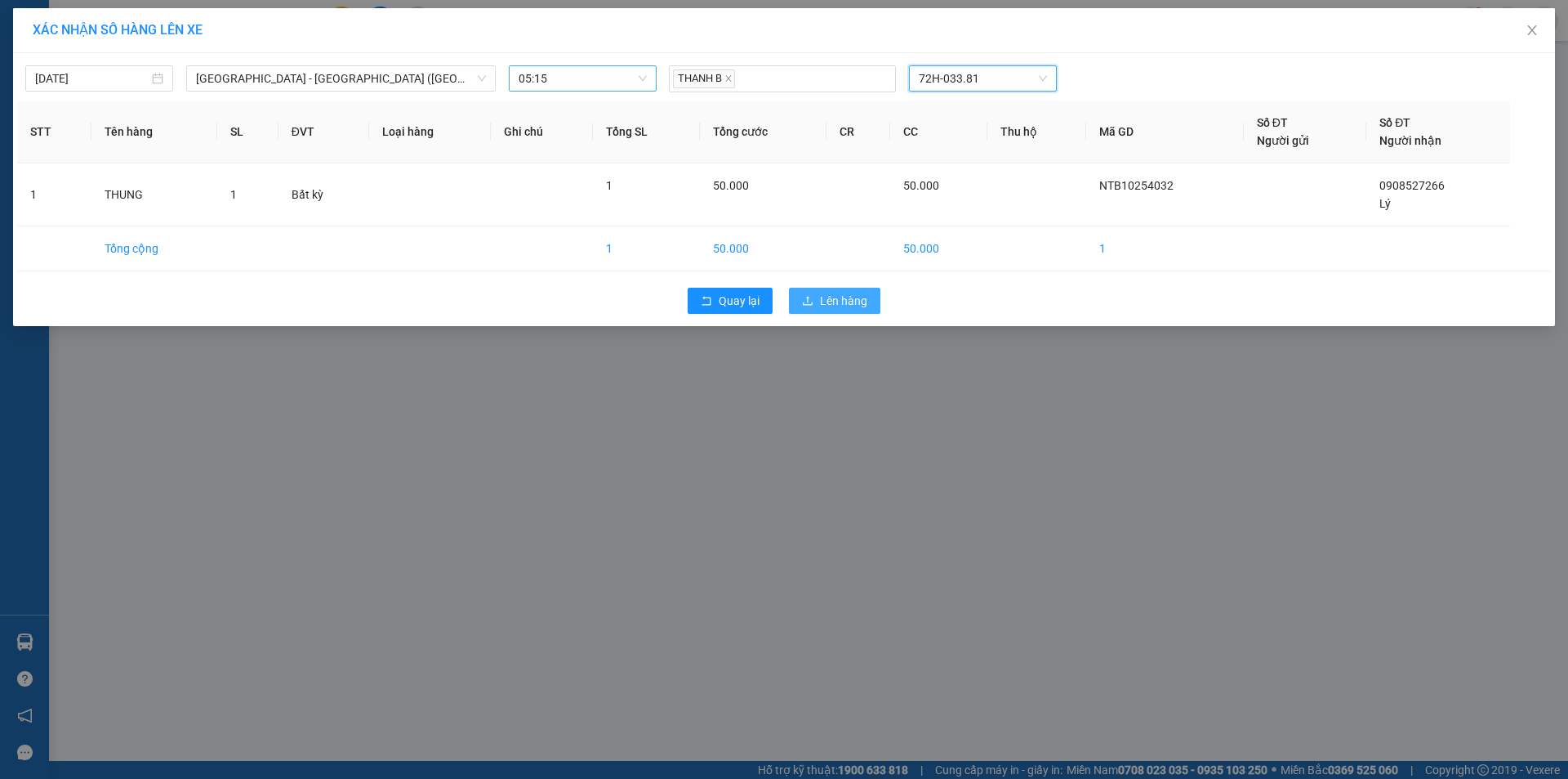
click at [852, 303] on span "Lên hàng" at bounding box center [843, 300] width 47 height 18
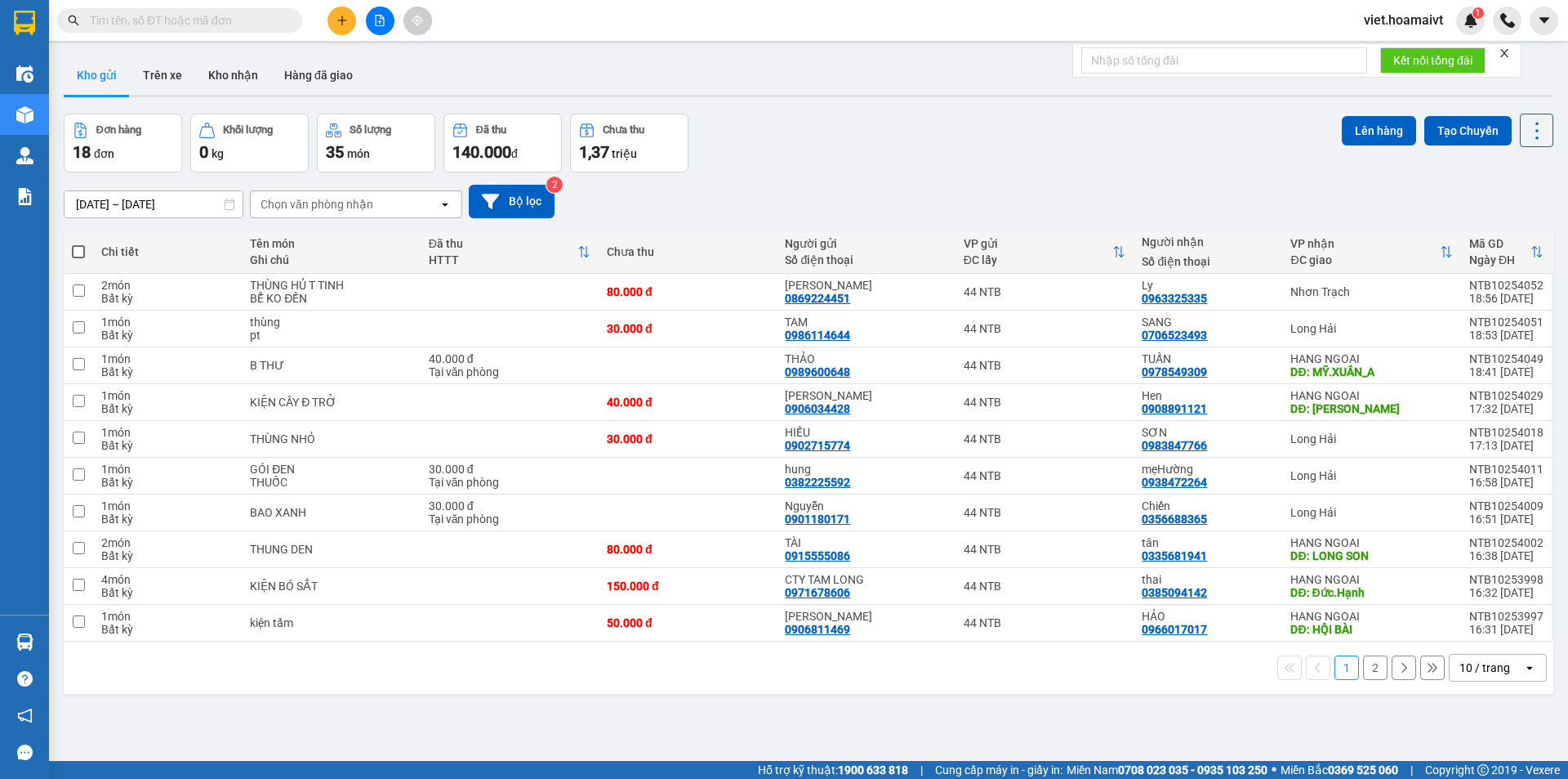
click at [359, 202] on div "Chọn văn phòng nhận" at bounding box center [317, 204] width 113 height 16
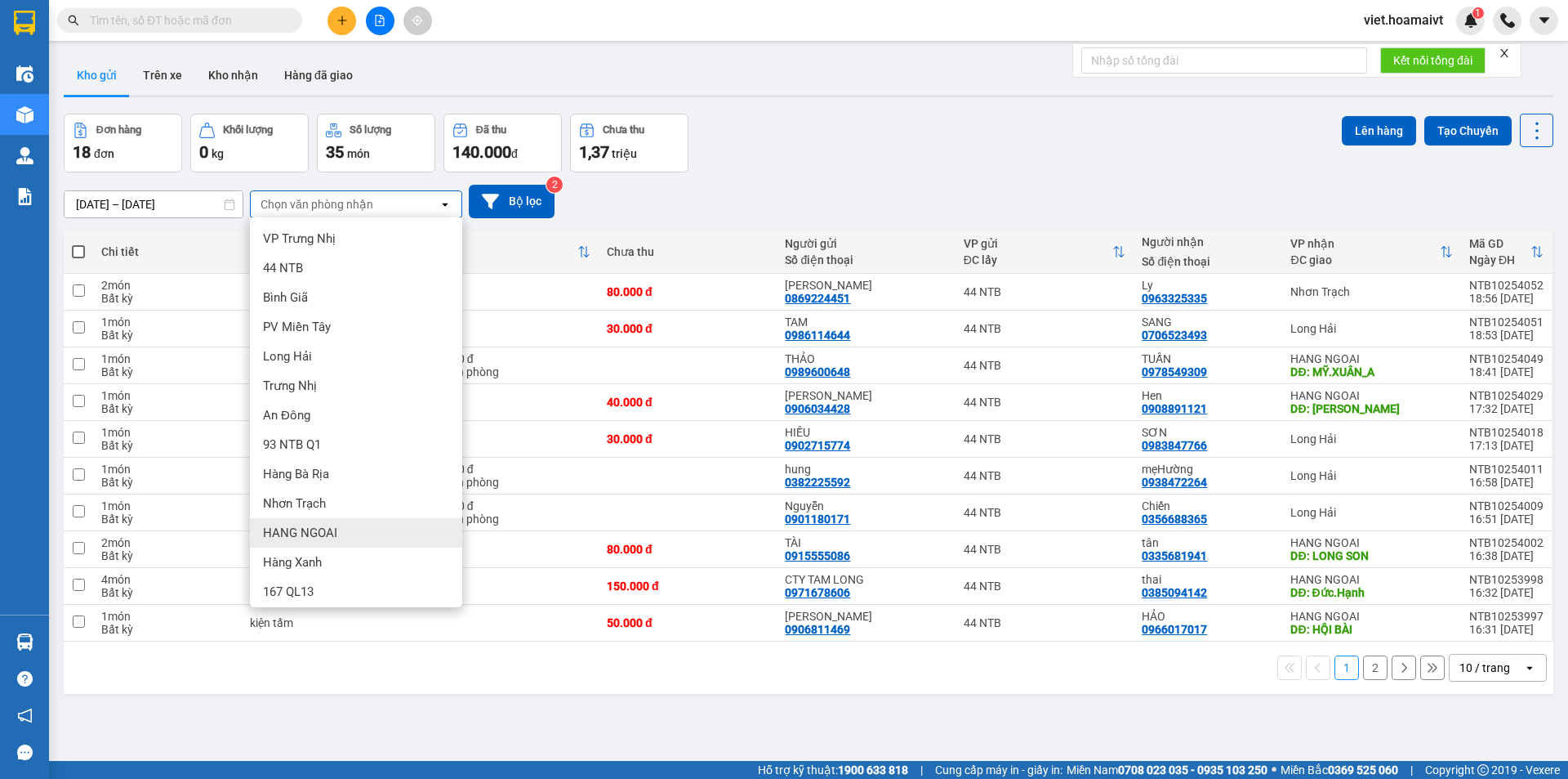
click at [348, 530] on div "HANG NGOAI" at bounding box center [356, 533] width 213 height 30
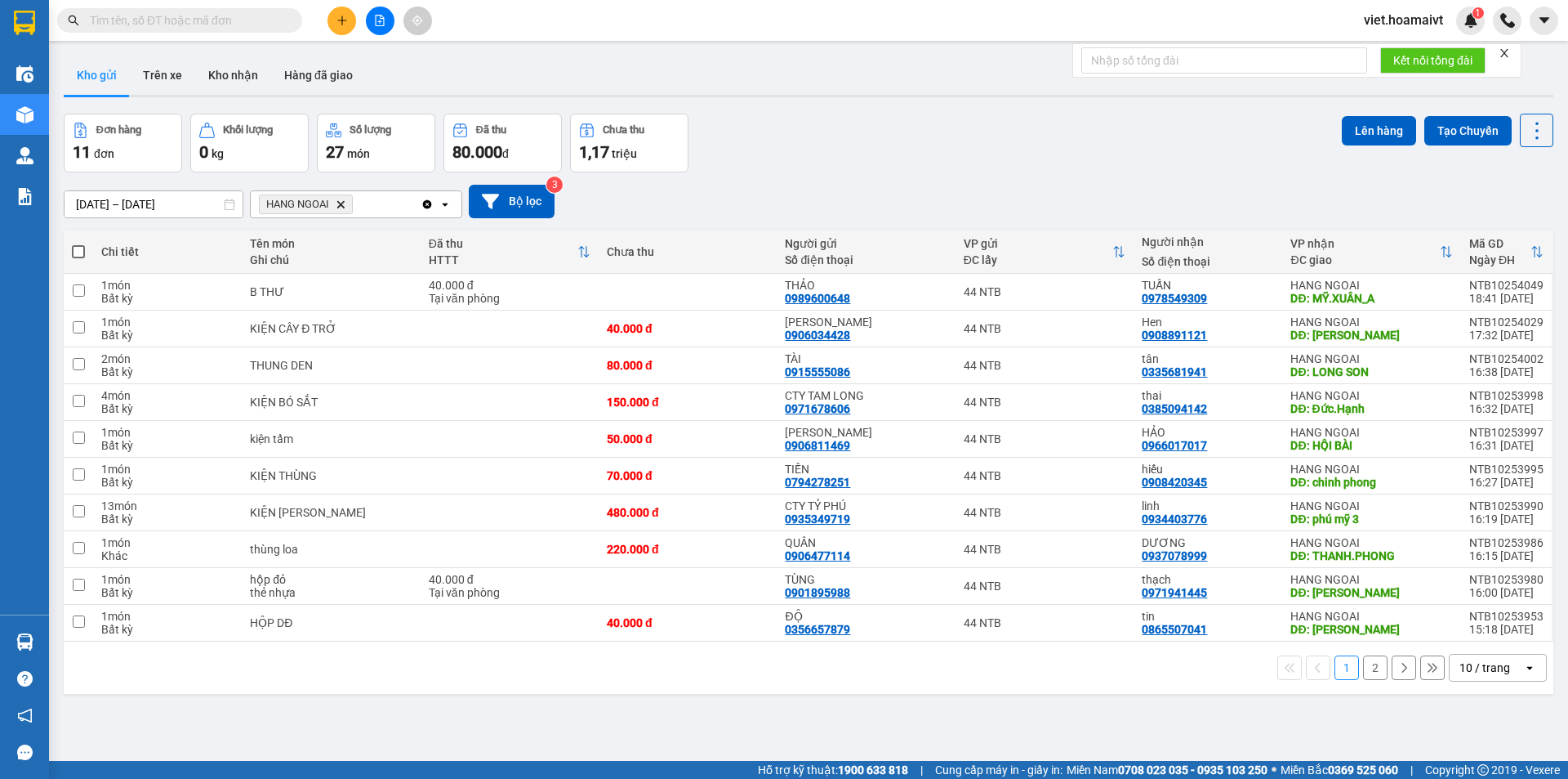
click at [802, 146] on div "Đơn hàng 11 đơn Khối lượng 0 kg Số lượng 27 món Đã thu 80.000 đ Chưa thu 1,17 t…" at bounding box center [808, 143] width 1489 height 58
